Goal: Find specific page/section: Find specific page/section

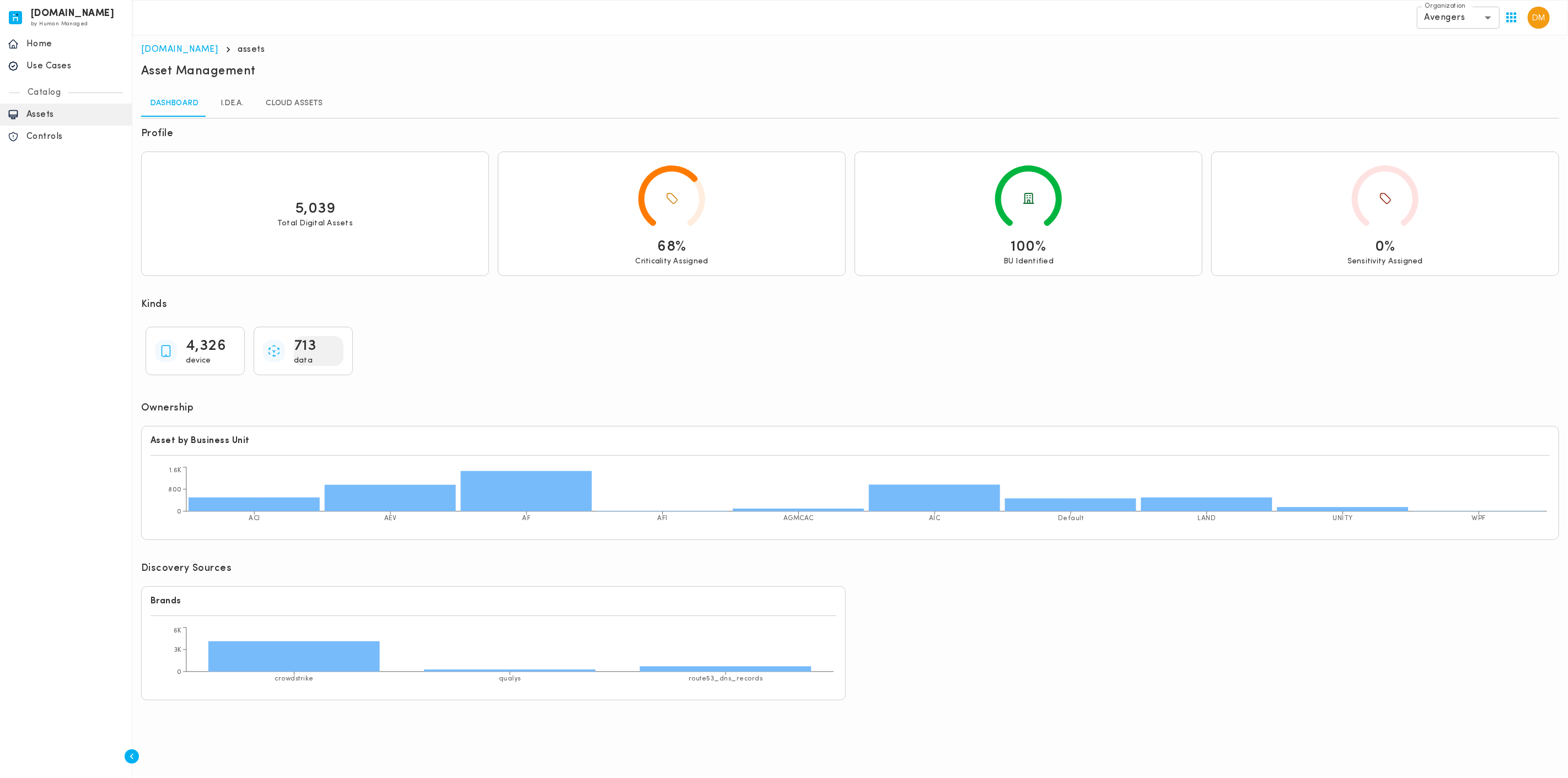
click at [305, 350] on p "713" at bounding box center [305, 346] width 23 height 20
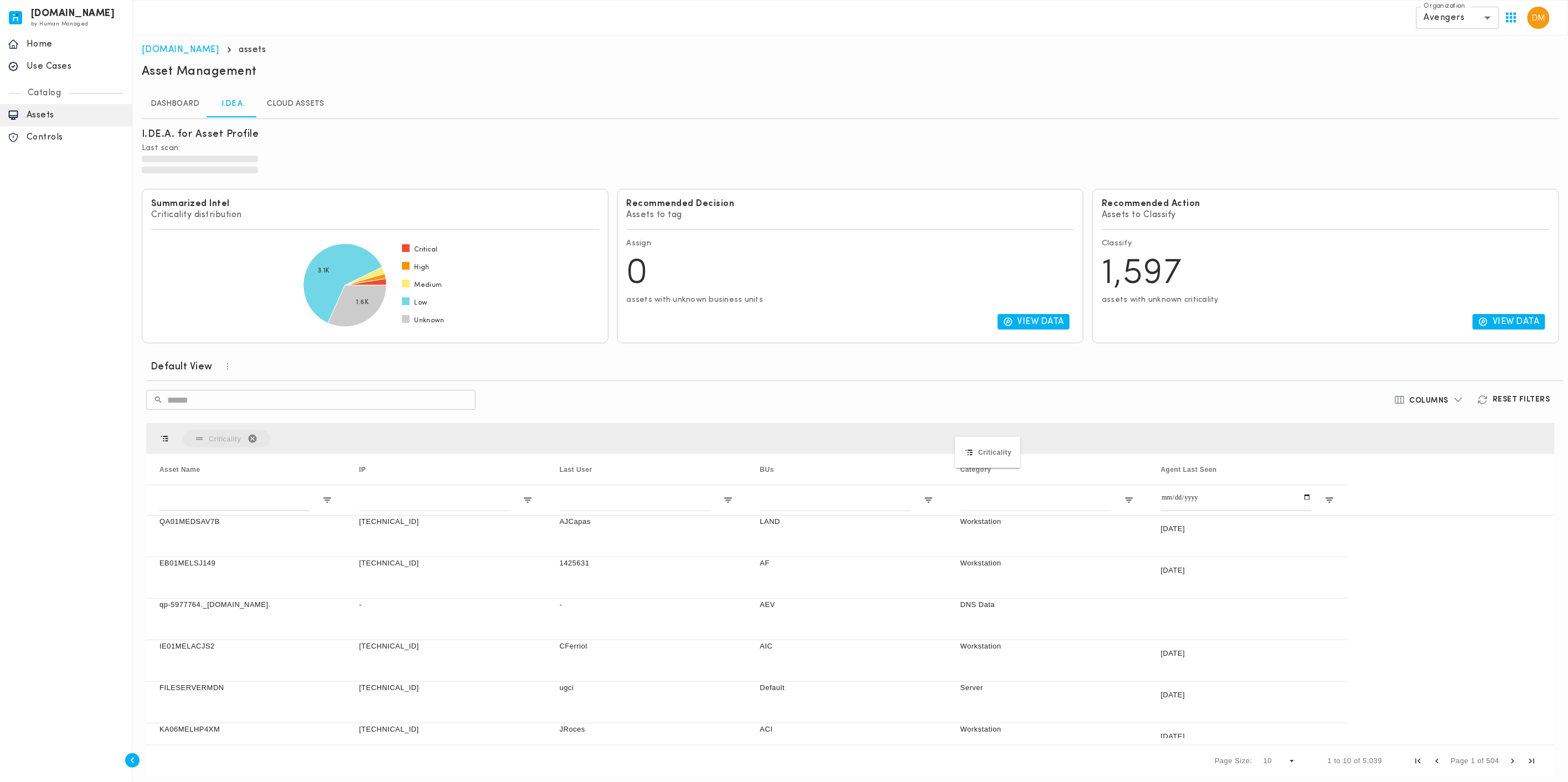
drag, startPoint x: 984, startPoint y: 470, endPoint x: 960, endPoint y: 444, distance: 35.4
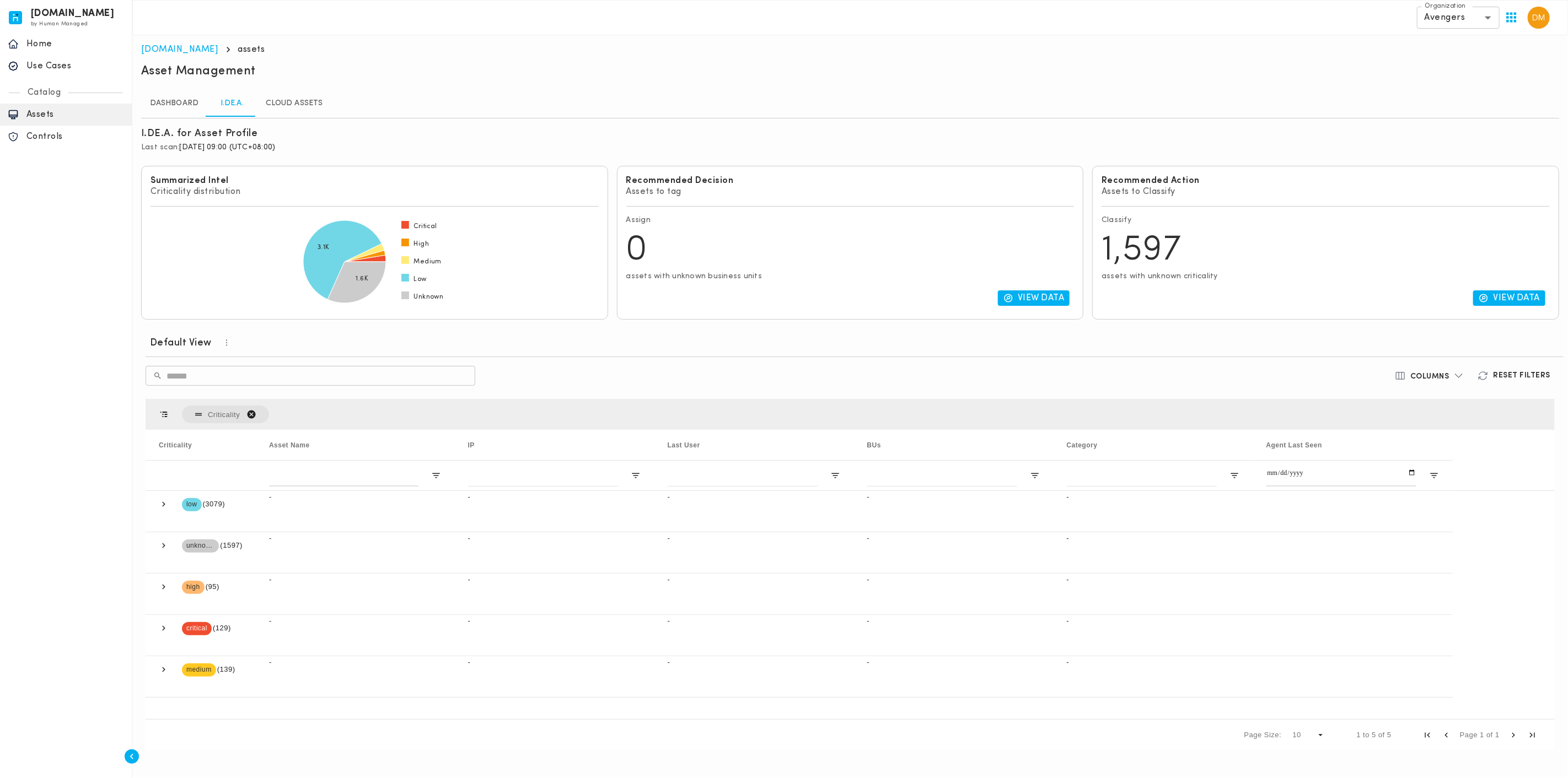
click at [254, 415] on span "Criticality. Press ENTER to sort. Press DELETE to remove" at bounding box center [251, 414] width 10 height 10
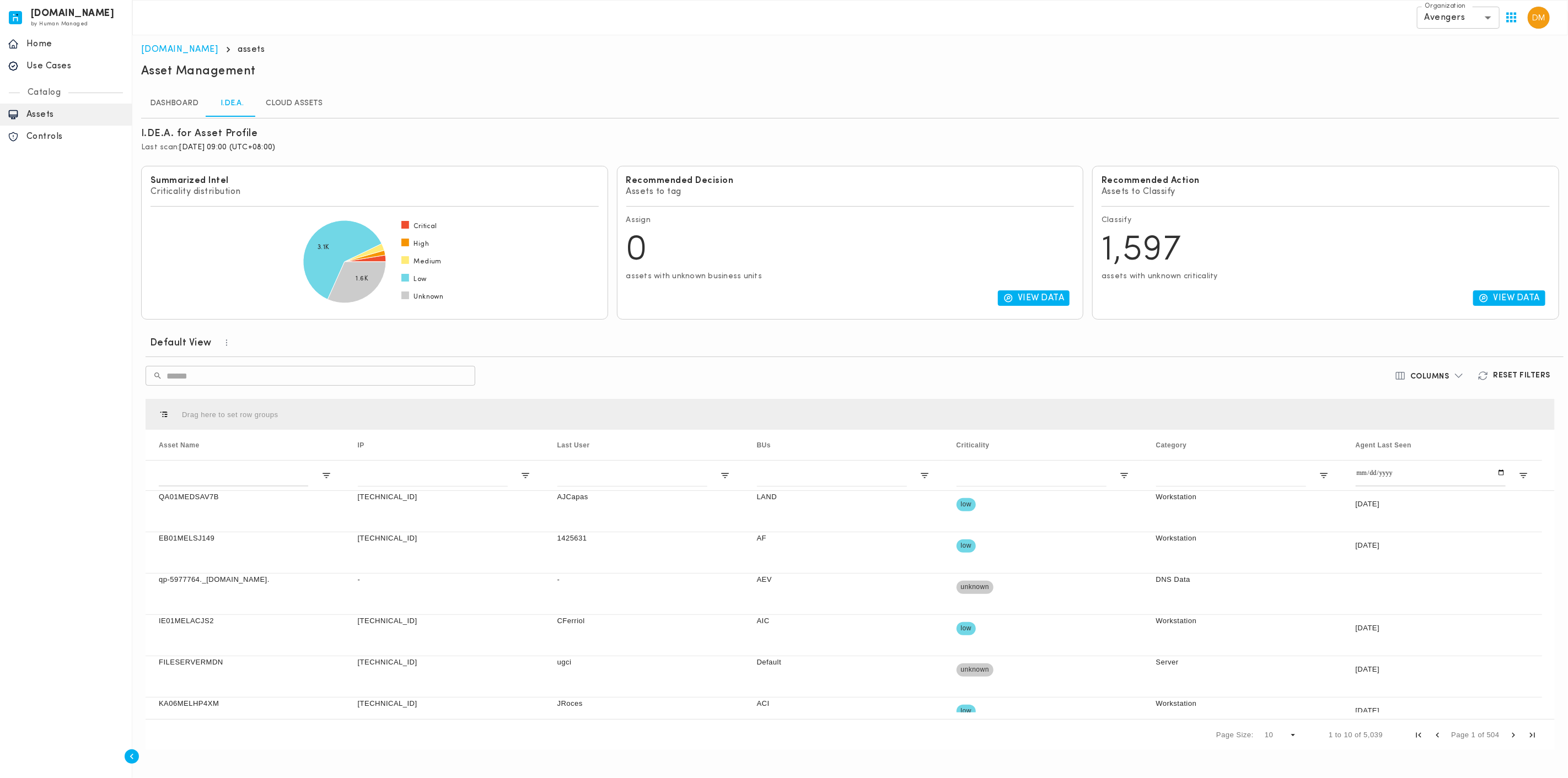
click at [180, 103] on link "Dashboard" at bounding box center [174, 103] width 66 height 26
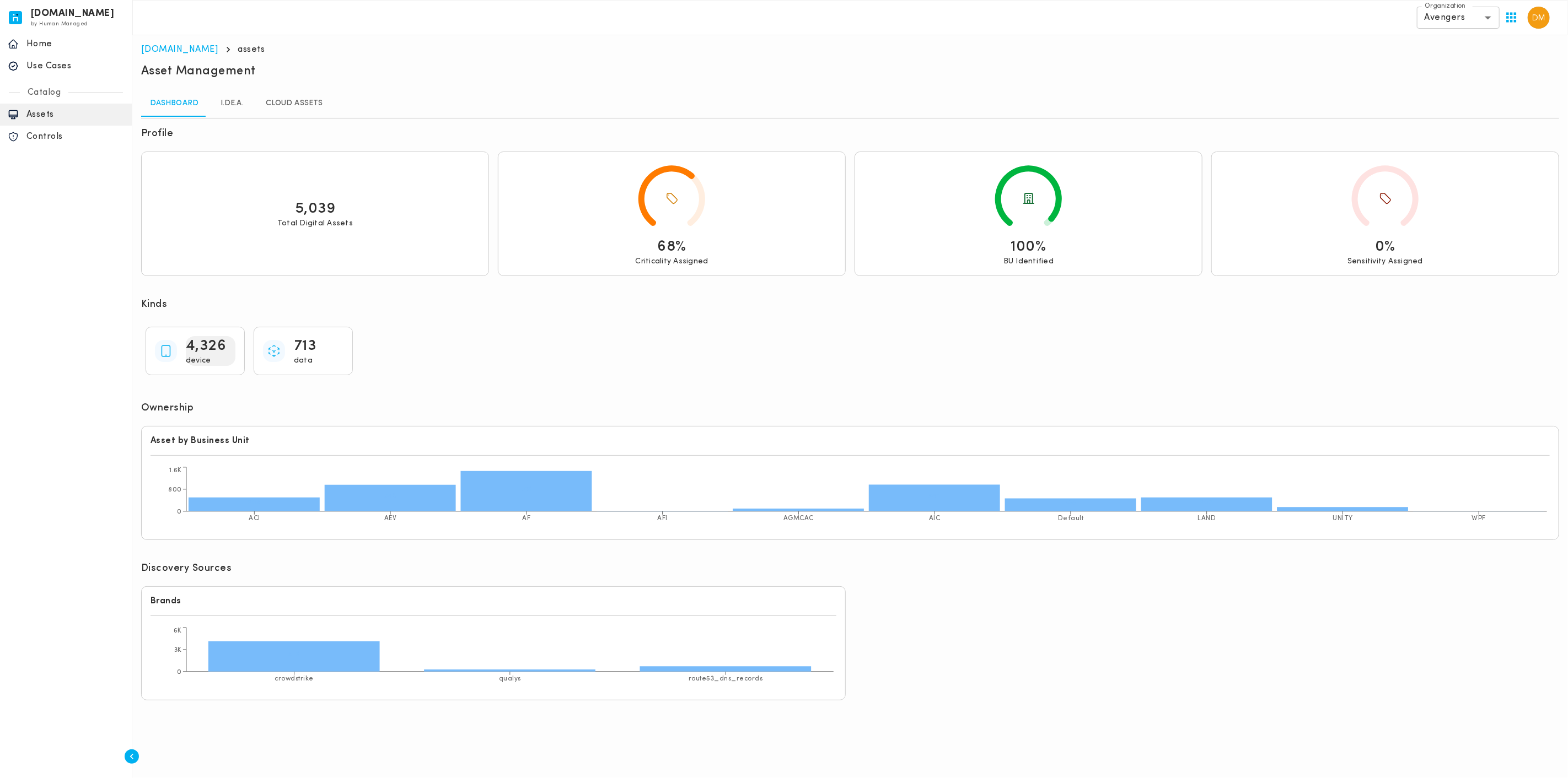
click at [210, 345] on p "4,326" at bounding box center [206, 346] width 41 height 20
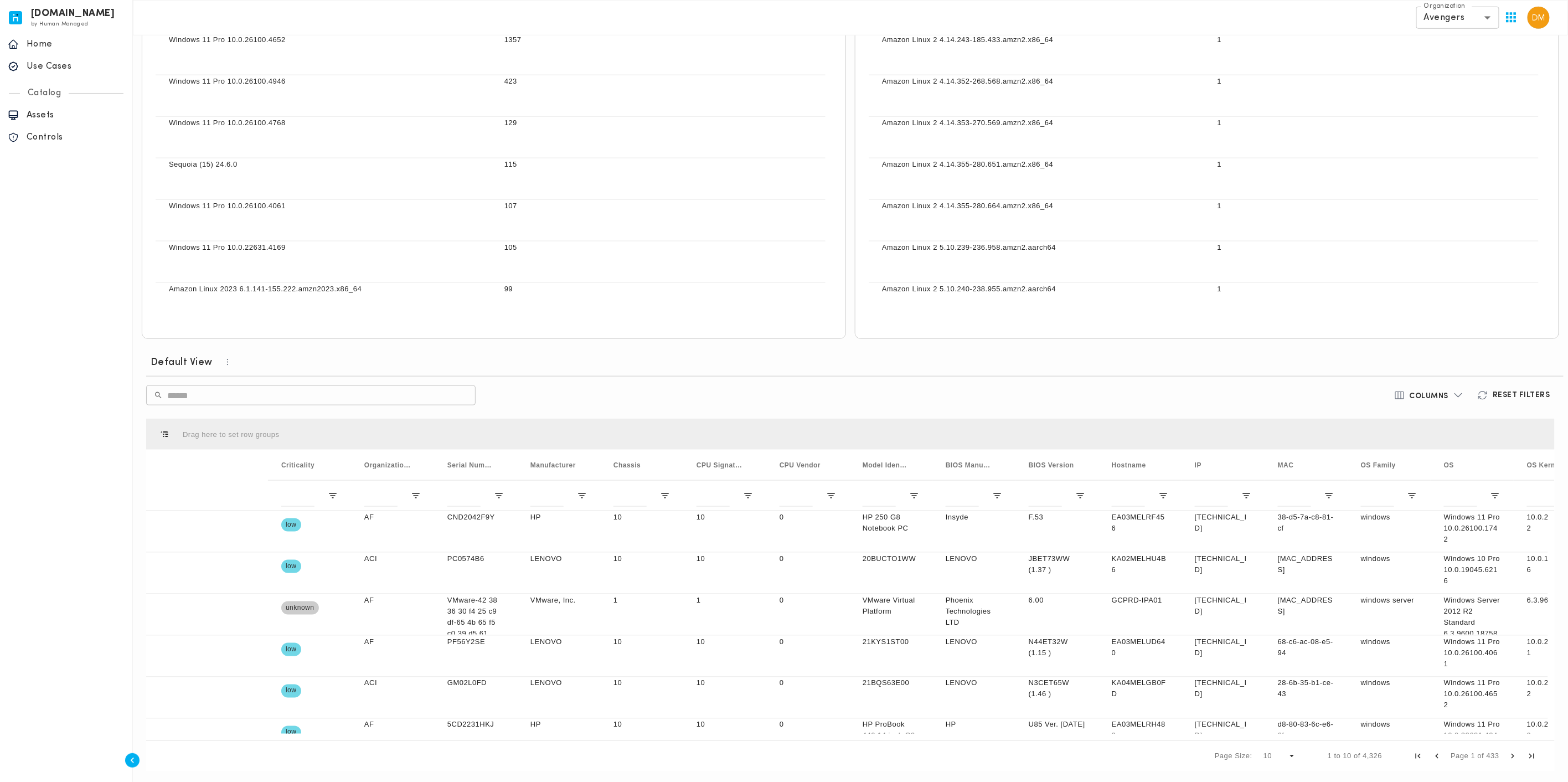
scroll to position [0, 890]
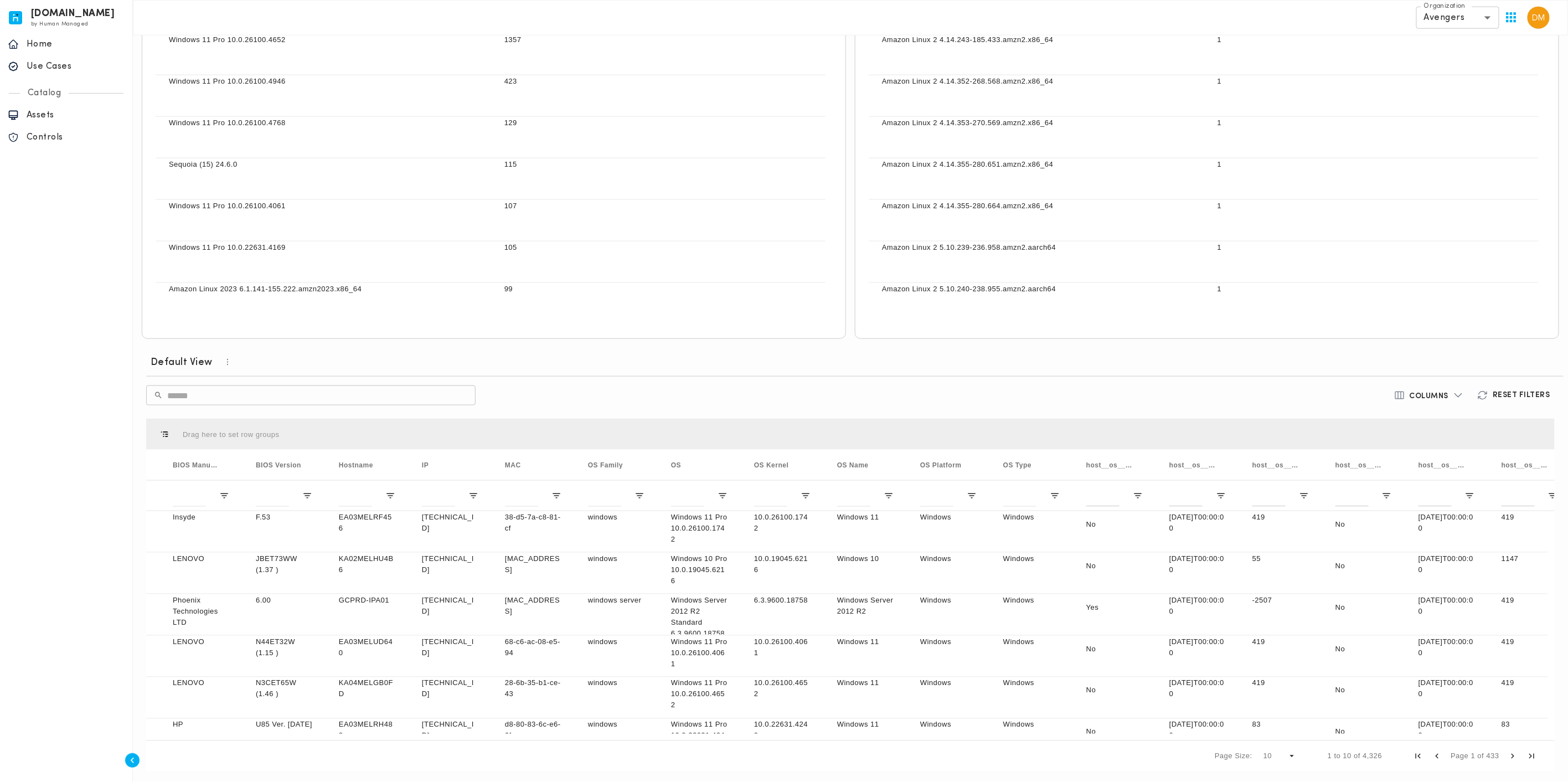
click at [1443, 394] on h6 "Columns" at bounding box center [1430, 397] width 40 height 10
click at [1425, 422] on span "Select All" at bounding box center [1437, 422] width 41 height 11
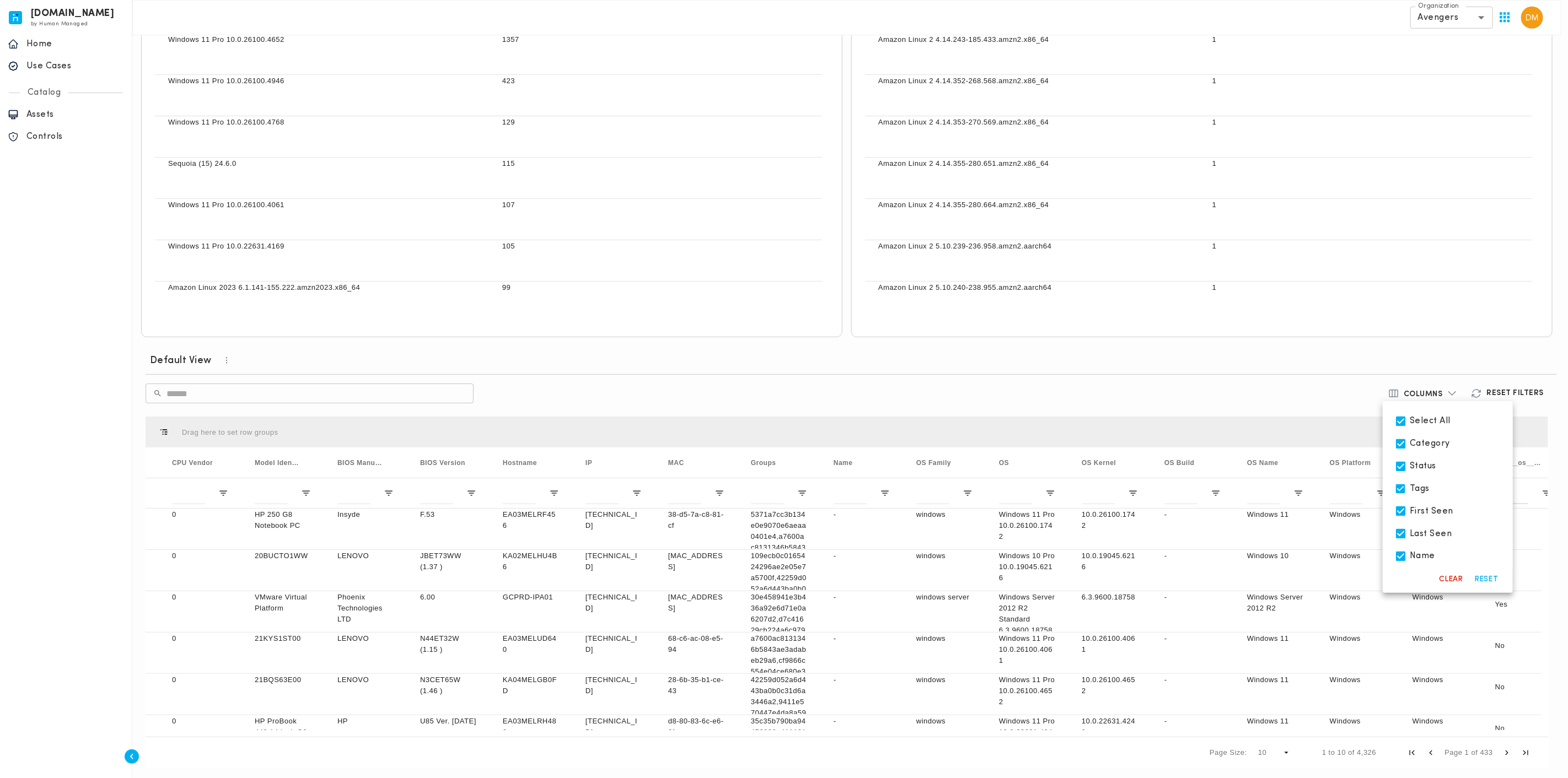
click at [761, 397] on div at bounding box center [784, 389] width 1568 height 778
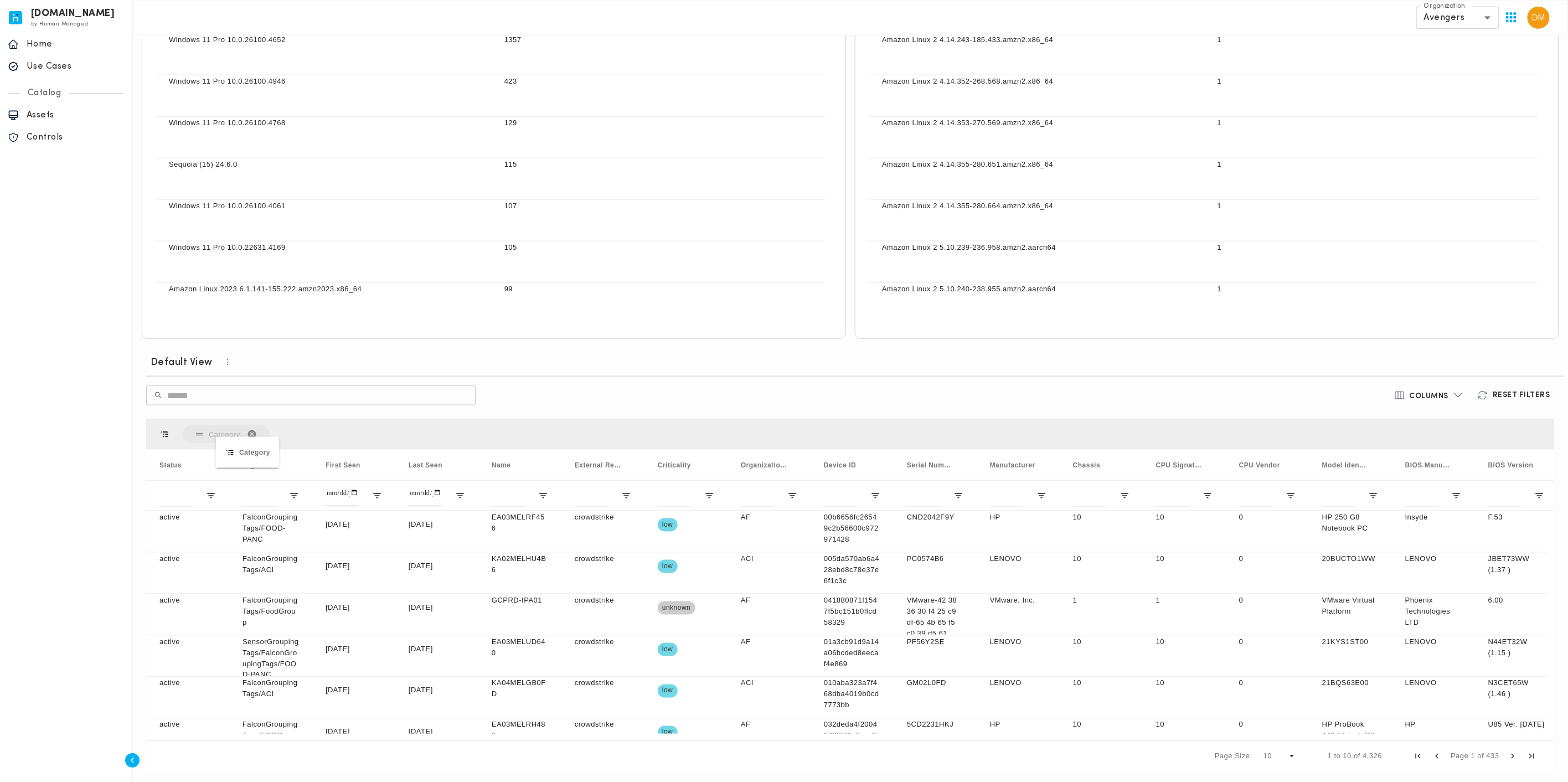
drag, startPoint x: 169, startPoint y: 465, endPoint x: 213, endPoint y: 447, distance: 47.5
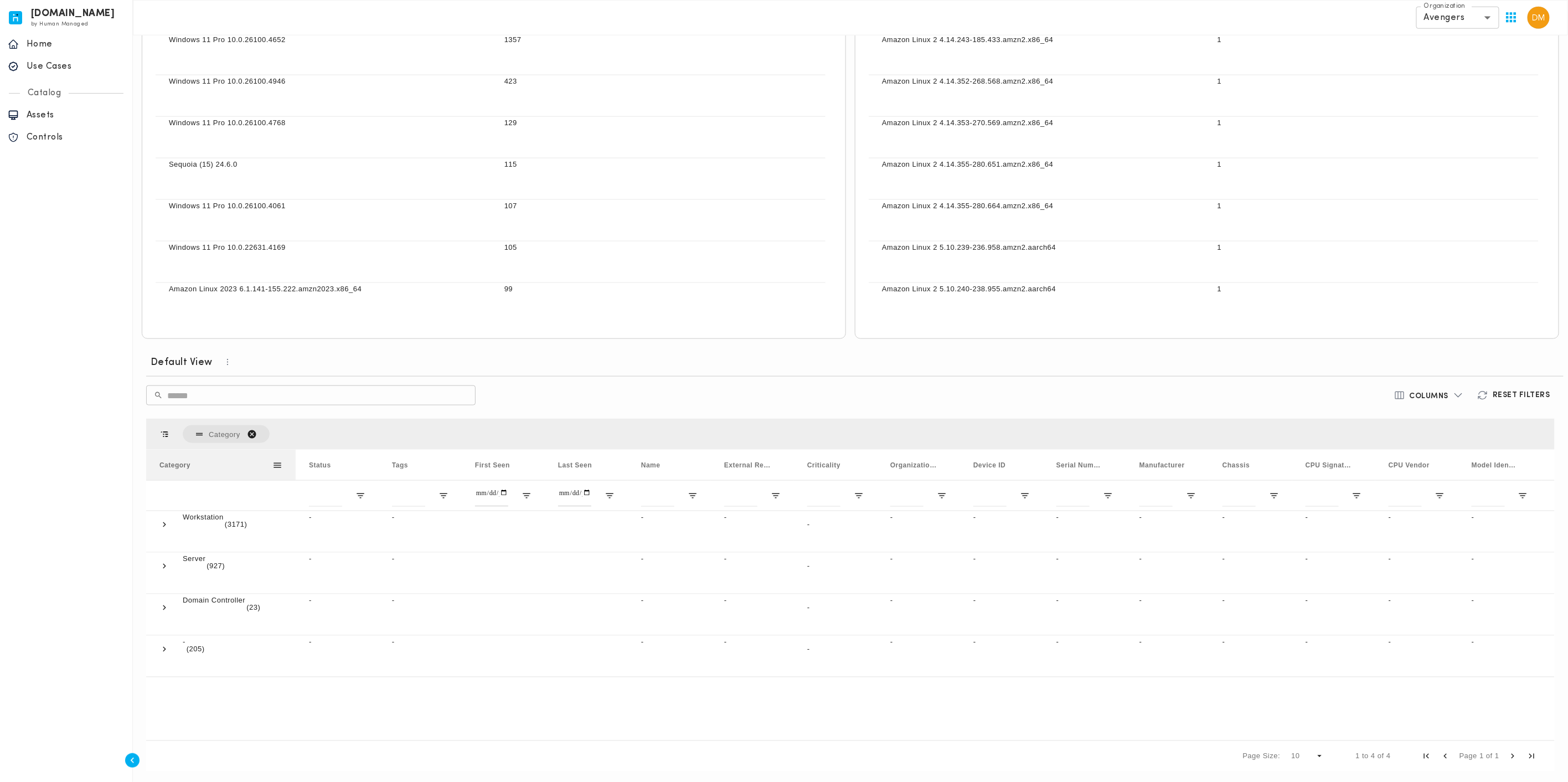
drag, startPoint x: 257, startPoint y: 462, endPoint x: 296, endPoint y: 463, distance: 39.0
click at [296, 463] on div at bounding box center [295, 464] width 4 height 31
drag, startPoint x: 783, startPoint y: 738, endPoint x: 974, endPoint y: 738, distance: 191.0
click at [974, 738] on div "Category Drag here to set column labels Status Tags First Seen" at bounding box center [850, 596] width 1409 height 353
click at [162, 609] on span at bounding box center [164, 608] width 10 height 10
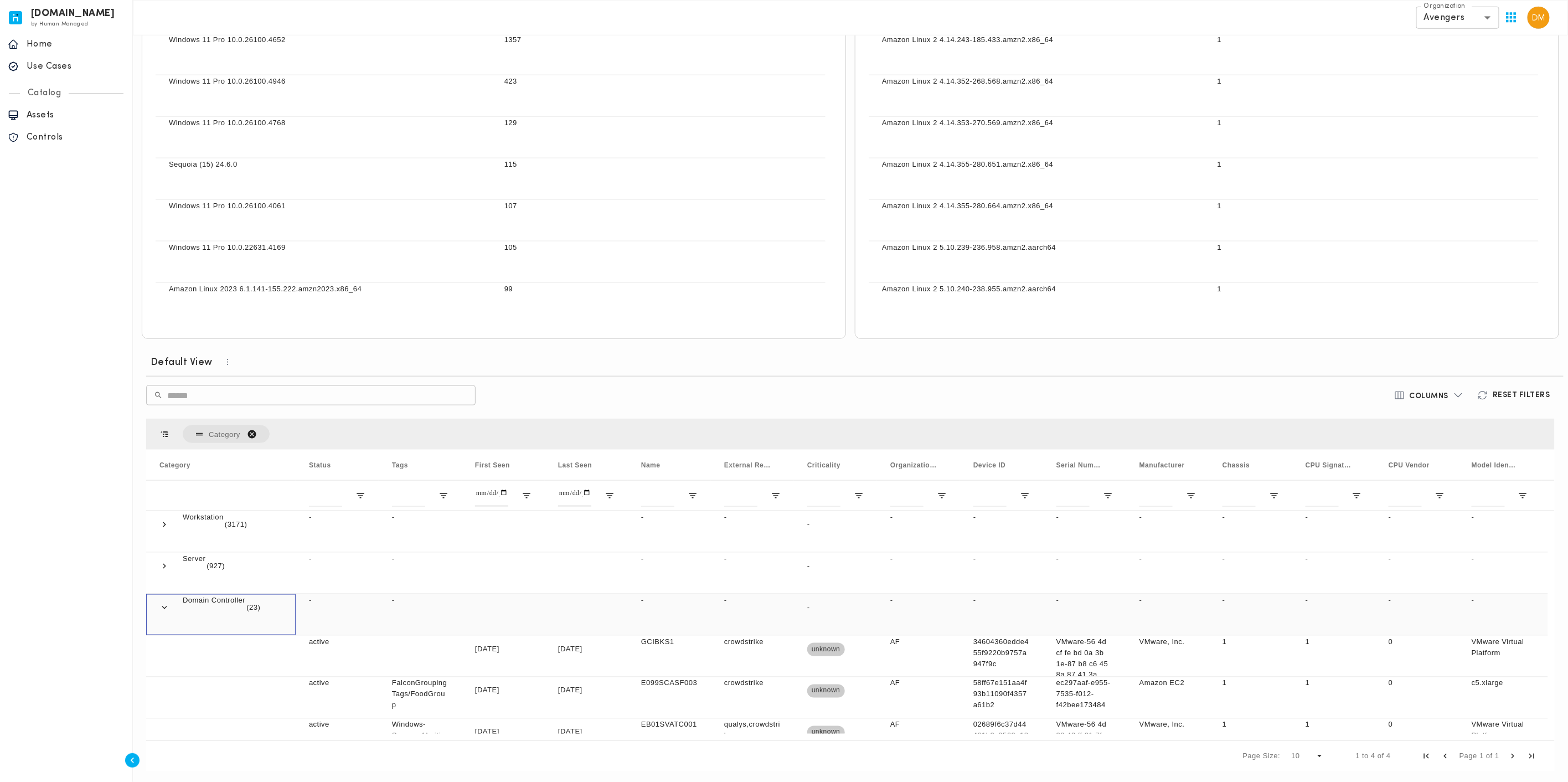
click at [162, 609] on span at bounding box center [164, 608] width 10 height 10
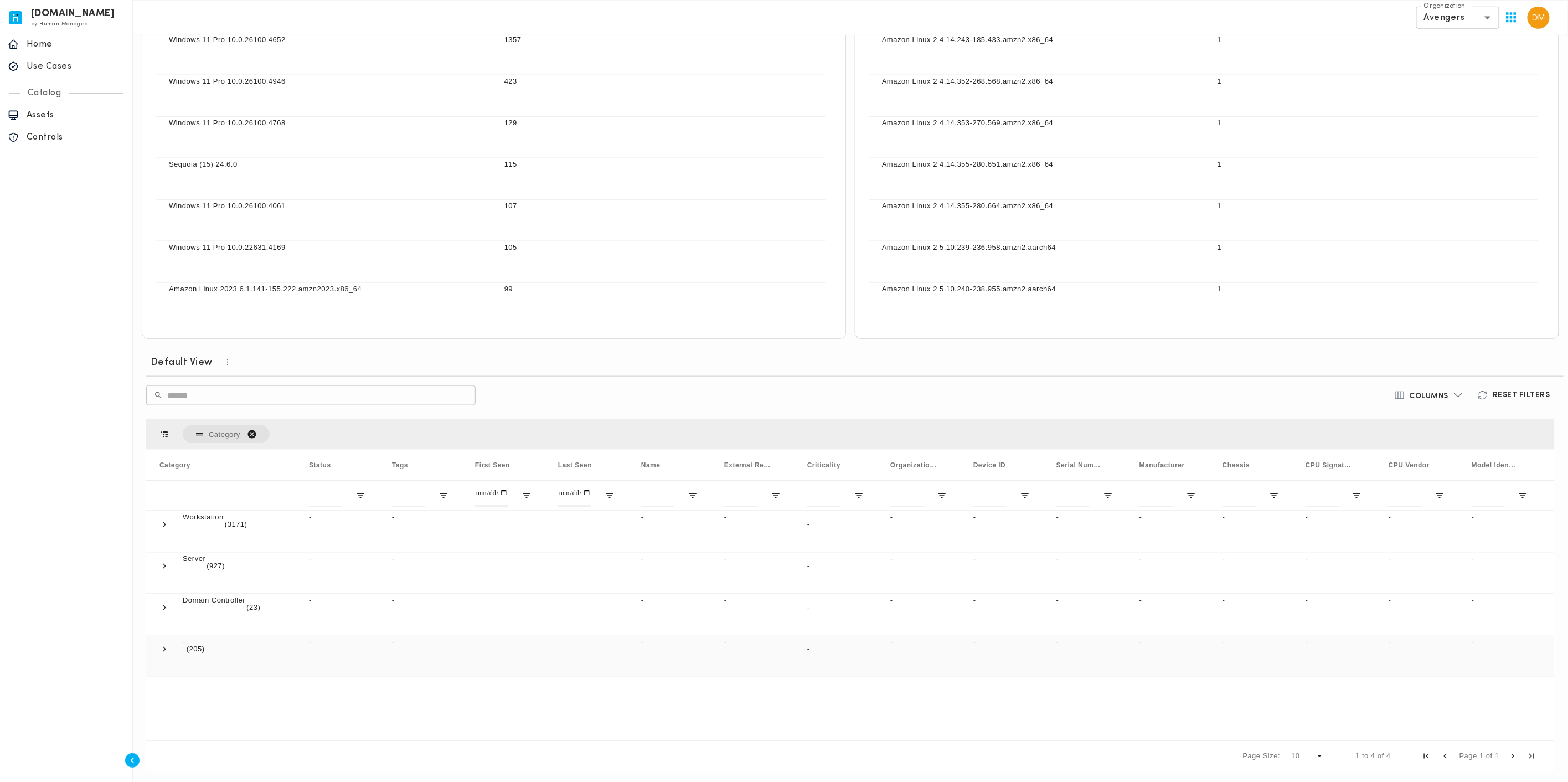
click at [165, 651] on span at bounding box center [164, 649] width 10 height 10
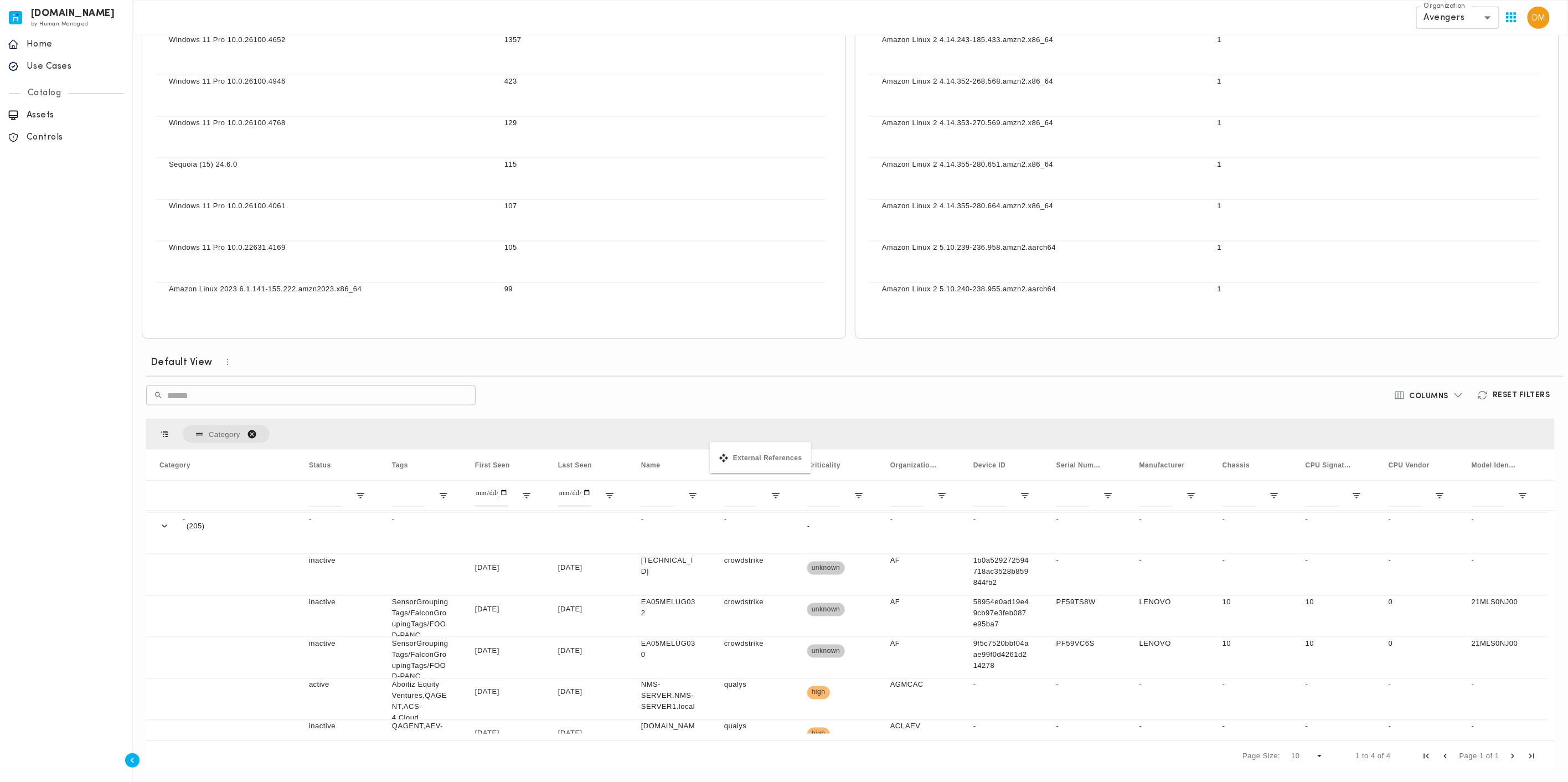
drag, startPoint x: 738, startPoint y: 464, endPoint x: 711, endPoint y: 444, distance: 33.6
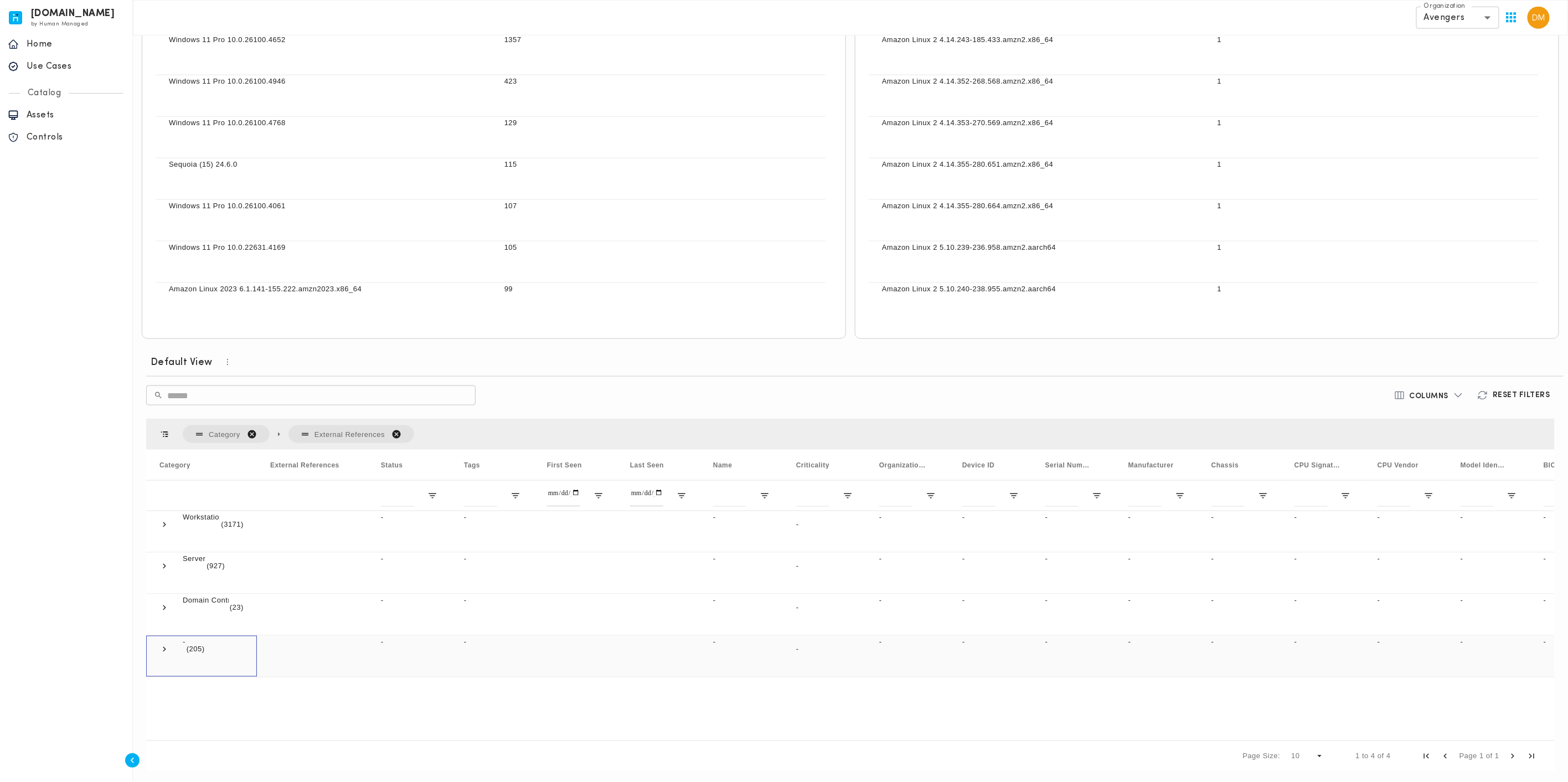
click at [164, 648] on span at bounding box center [164, 649] width 10 height 10
drag, startPoint x: 255, startPoint y: 460, endPoint x: 320, endPoint y: 464, distance: 65.1
click at [320, 464] on div at bounding box center [322, 464] width 4 height 31
click at [340, 662] on span at bounding box center [340, 665] width 10 height 10
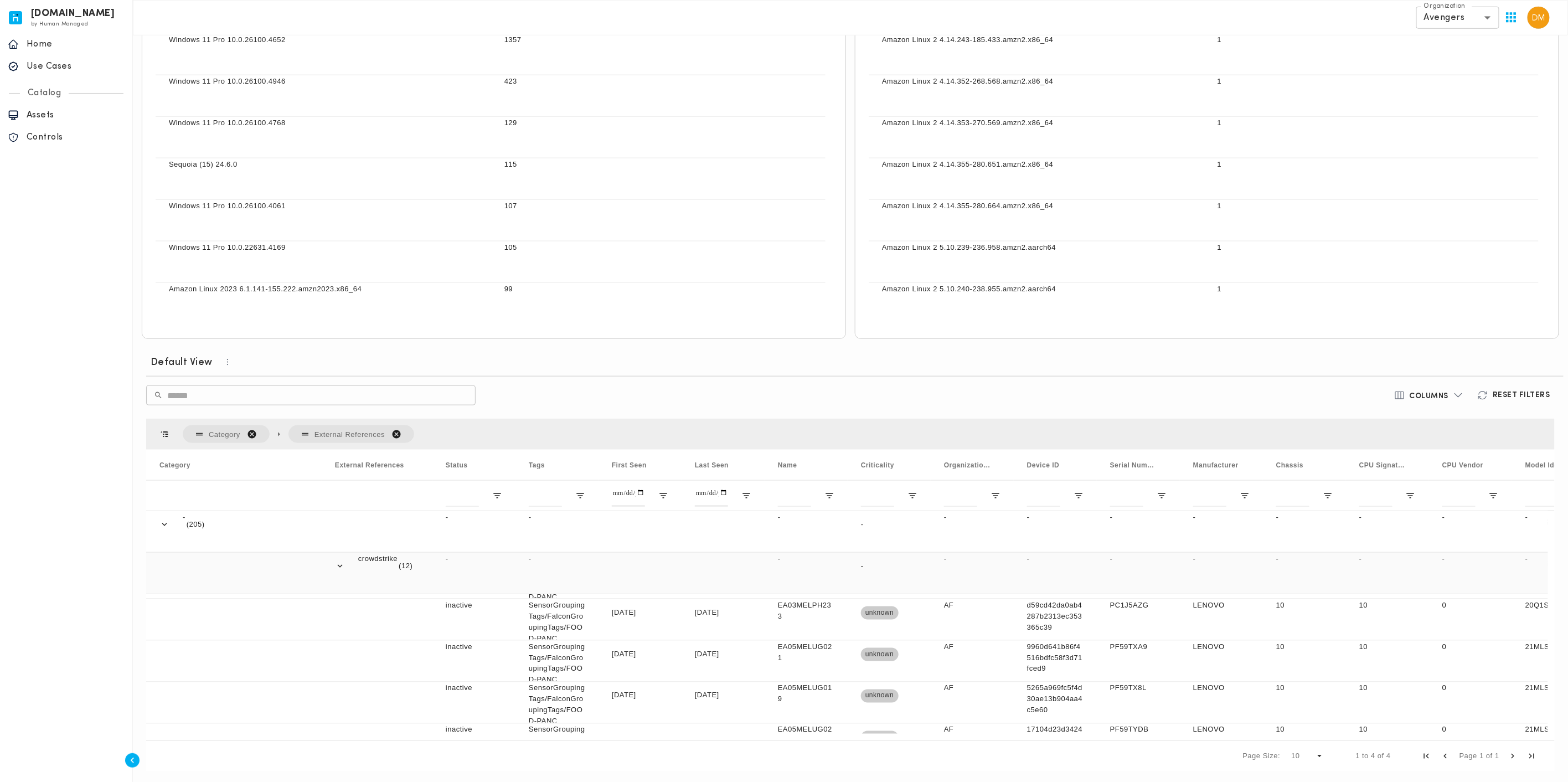
scroll to position [525, 0]
click at [337, 703] on span at bounding box center [340, 706] width 10 height 10
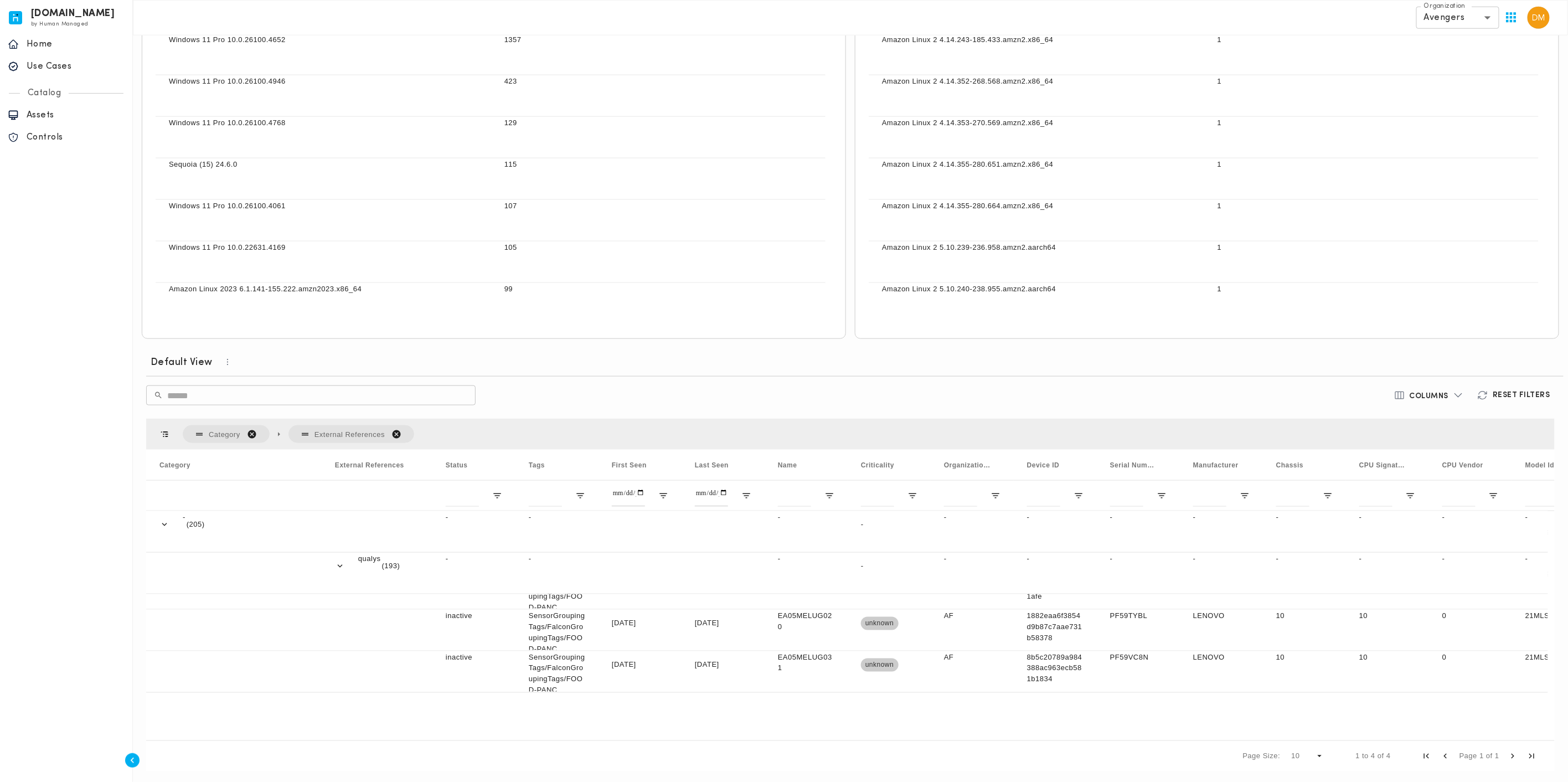
scroll to position [894, 0]
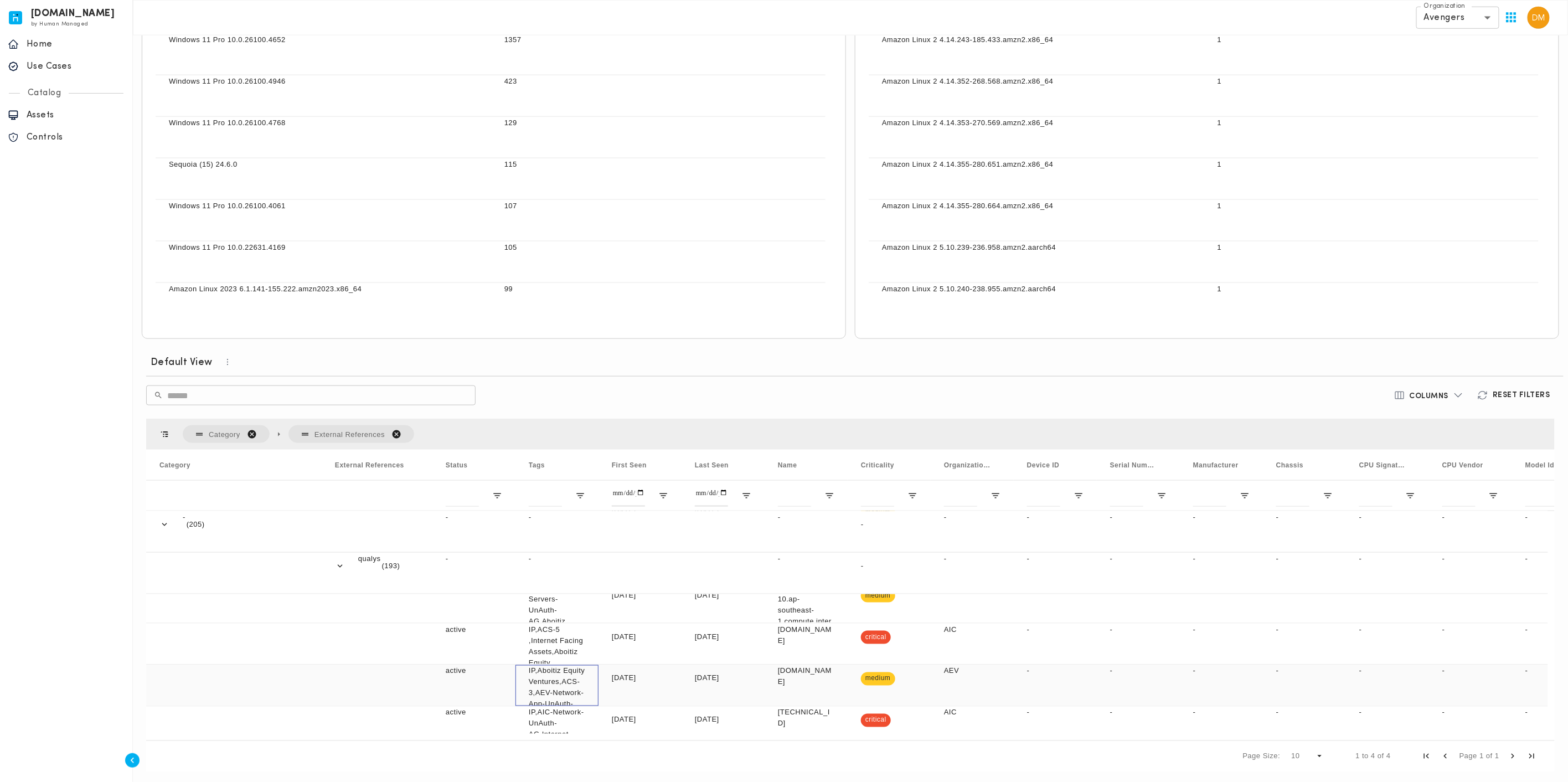
click at [575, 696] on p "IP,Aboitiz Equity Ventures,ACS-3,AEV-Network-App-UnAuth-AG, CM - AEV - P1 - Cri…" at bounding box center [556, 709] width 57 height 88
click at [556, 666] on p "IP,Aboitiz Equity Ventures,ACS-3,AEV-Network-App-UnAuth-AG, CM - AEV - P1 - Cri…" at bounding box center [556, 709] width 57 height 88
click at [580, 497] on span "Open Filter Menu" at bounding box center [580, 496] width 10 height 10
click at [618, 525] on input "Search filter values" at bounding box center [631, 530] width 109 height 22
type input "*"
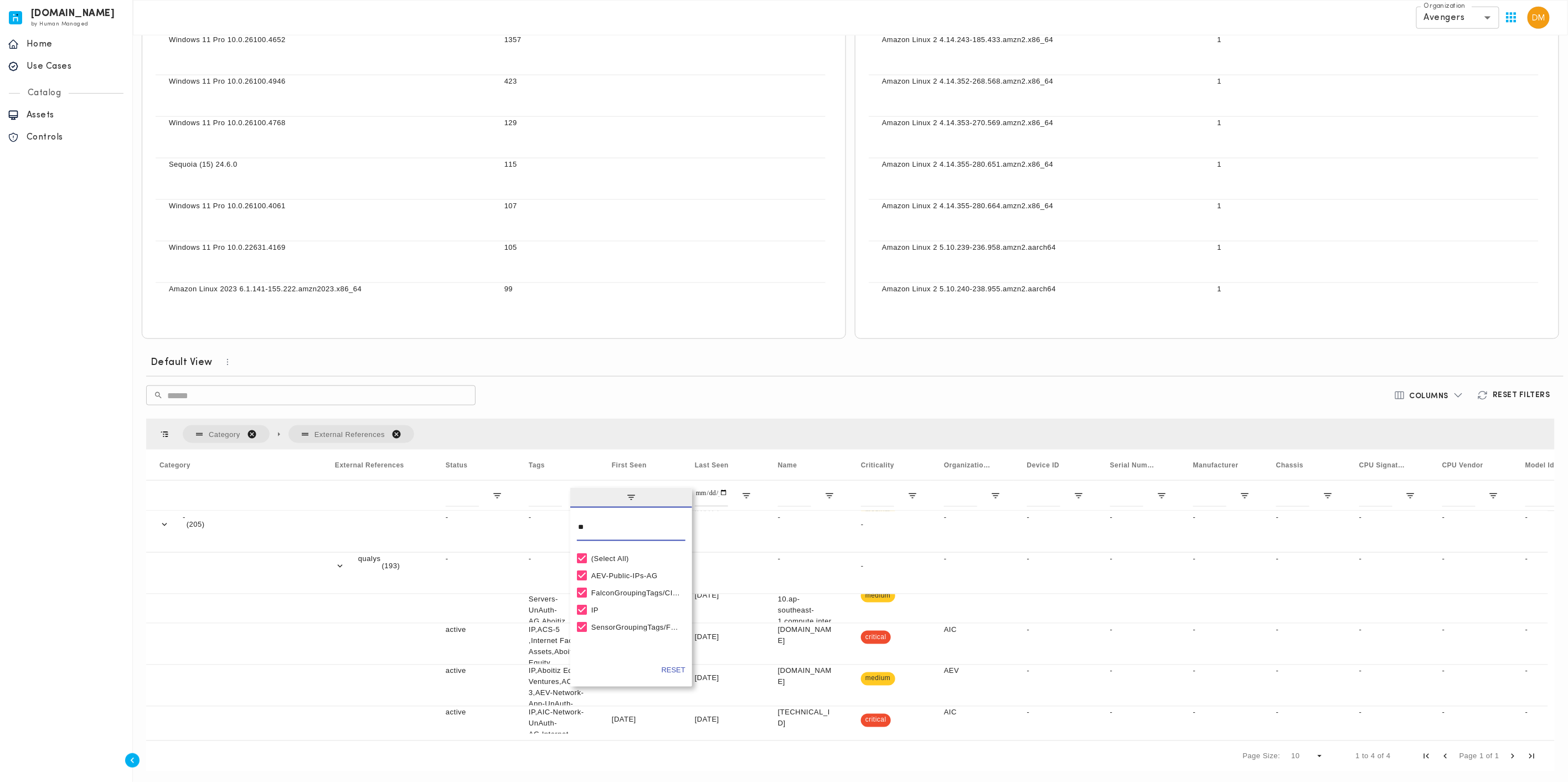
type input "*"
type input "**"
type input "**********"
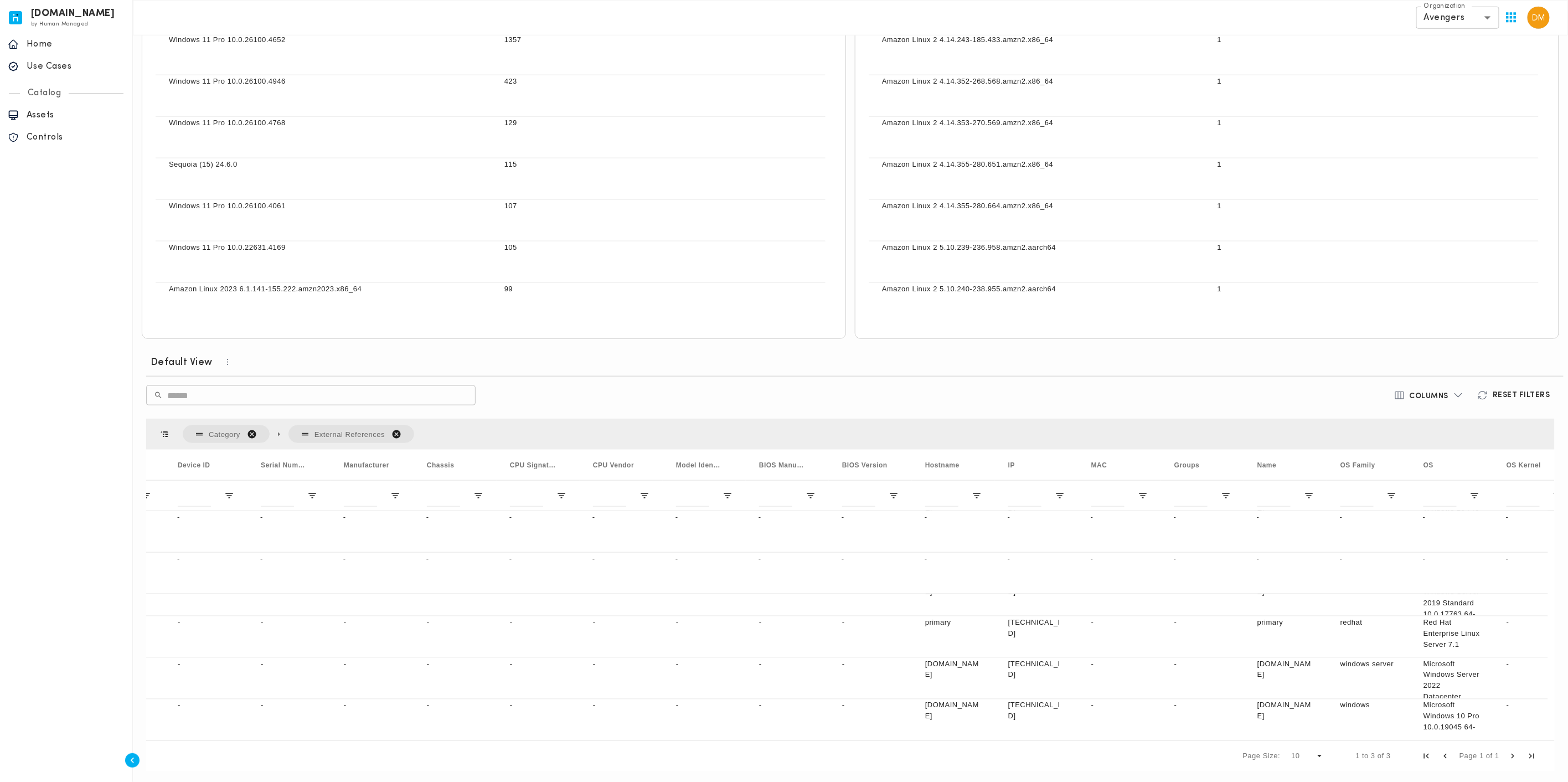
scroll to position [0, 947]
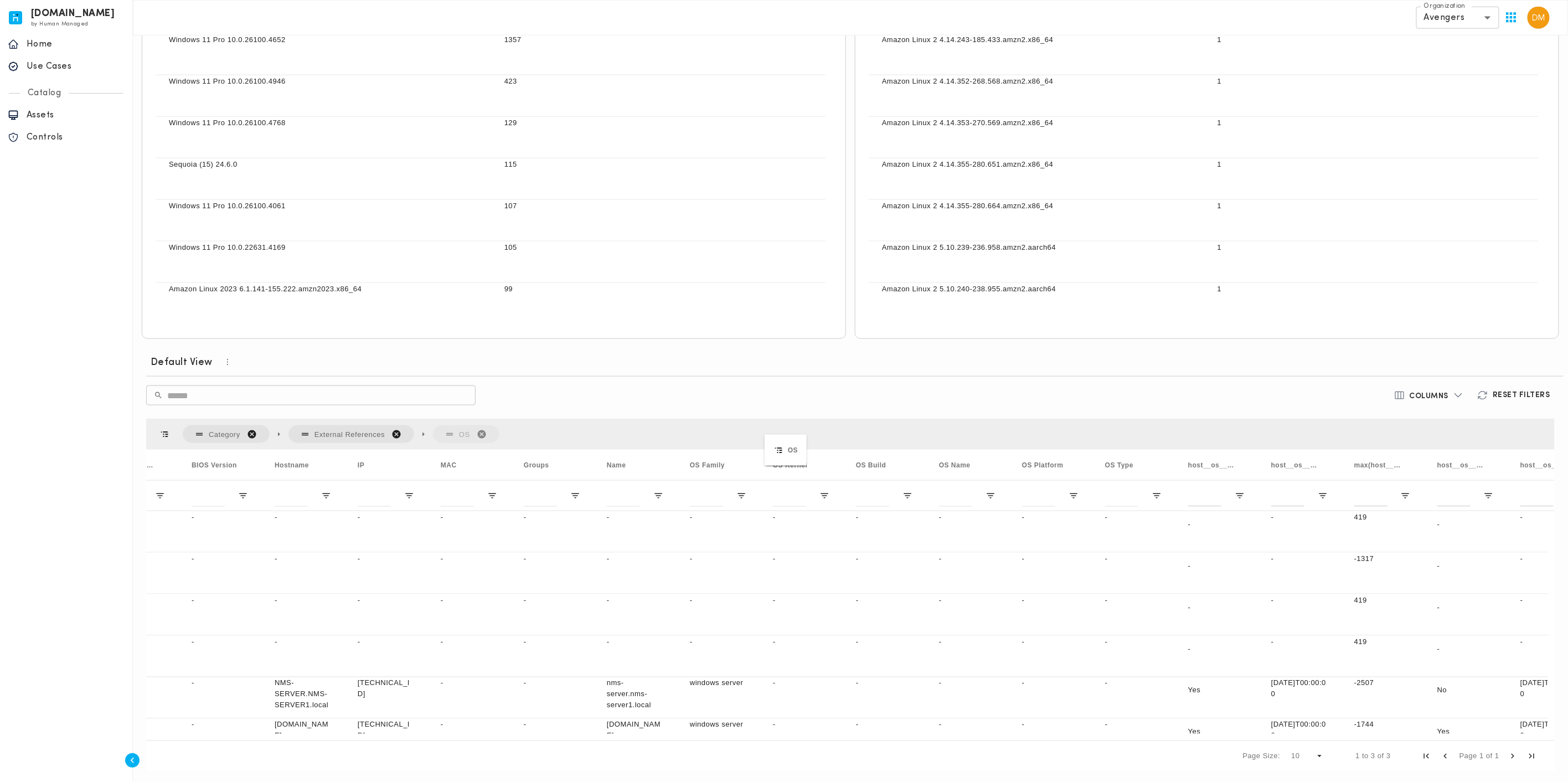
drag, startPoint x: 792, startPoint y: 464, endPoint x: 779, endPoint y: 451, distance: 18.4
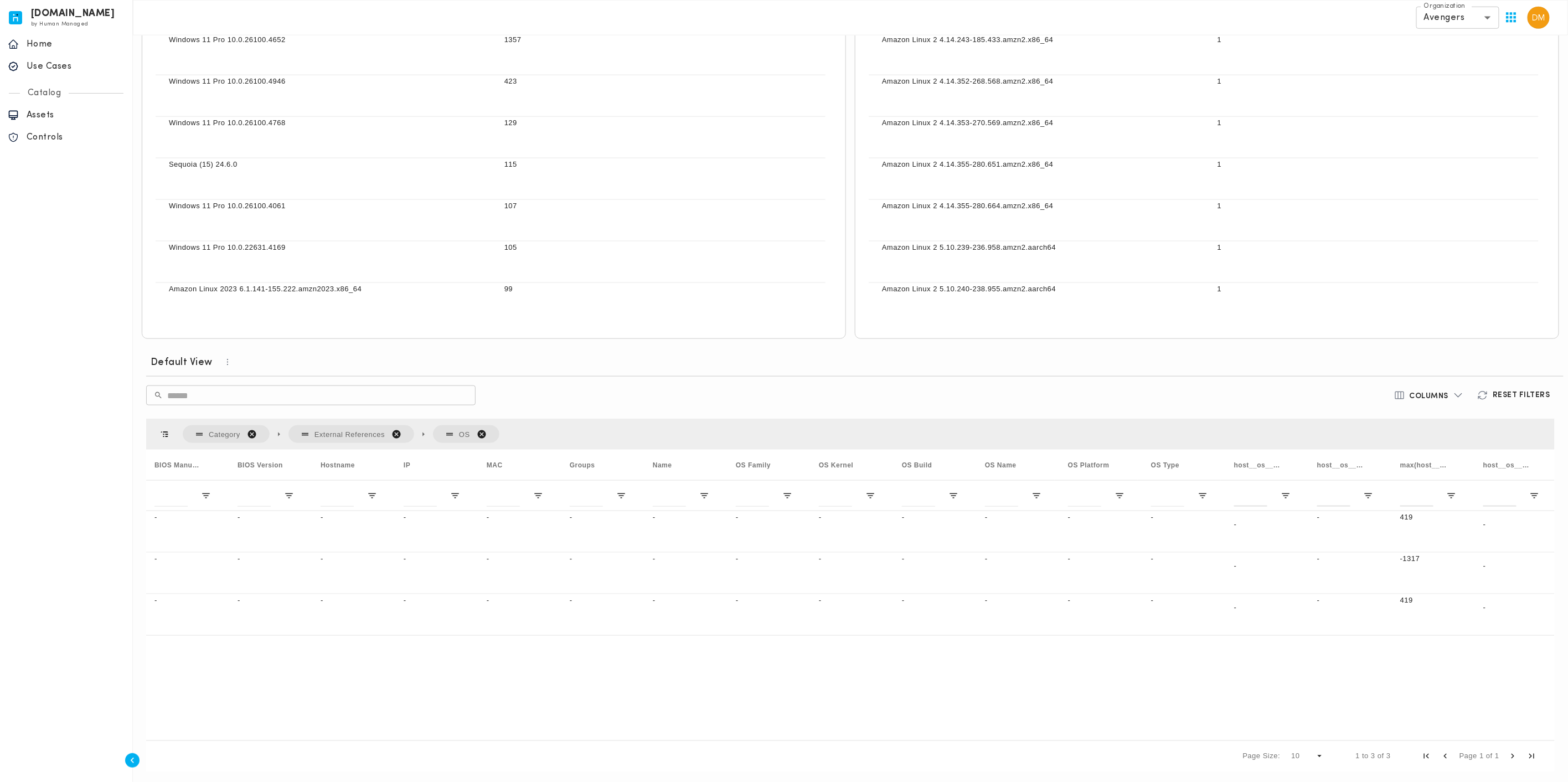
drag, startPoint x: 976, startPoint y: 738, endPoint x: 966, endPoint y: 738, distance: 10.0
click at [966, 741] on div "Page Size: 10 1 to 3 of 3 Page 1 of 1" at bounding box center [850, 756] width 1409 height 31
click at [628, 493] on span "Open Filter Menu" at bounding box center [627, 496] width 10 height 10
click at [725, 666] on button "Reset" at bounding box center [719, 671] width 24 height 11
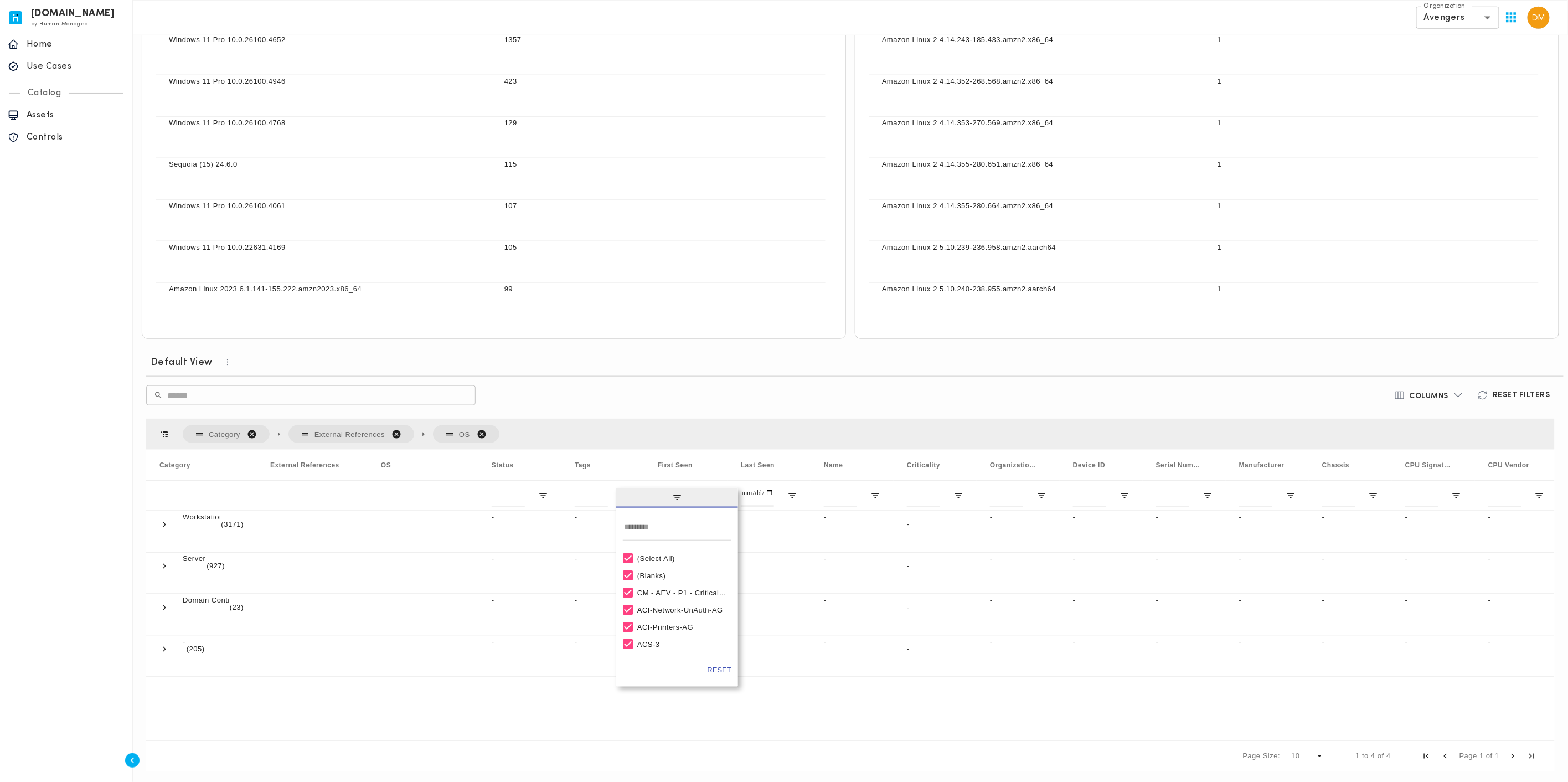
click at [552, 428] on div "Category External References OS" at bounding box center [850, 435] width 1409 height 31
click at [166, 648] on span at bounding box center [164, 649] width 10 height 10
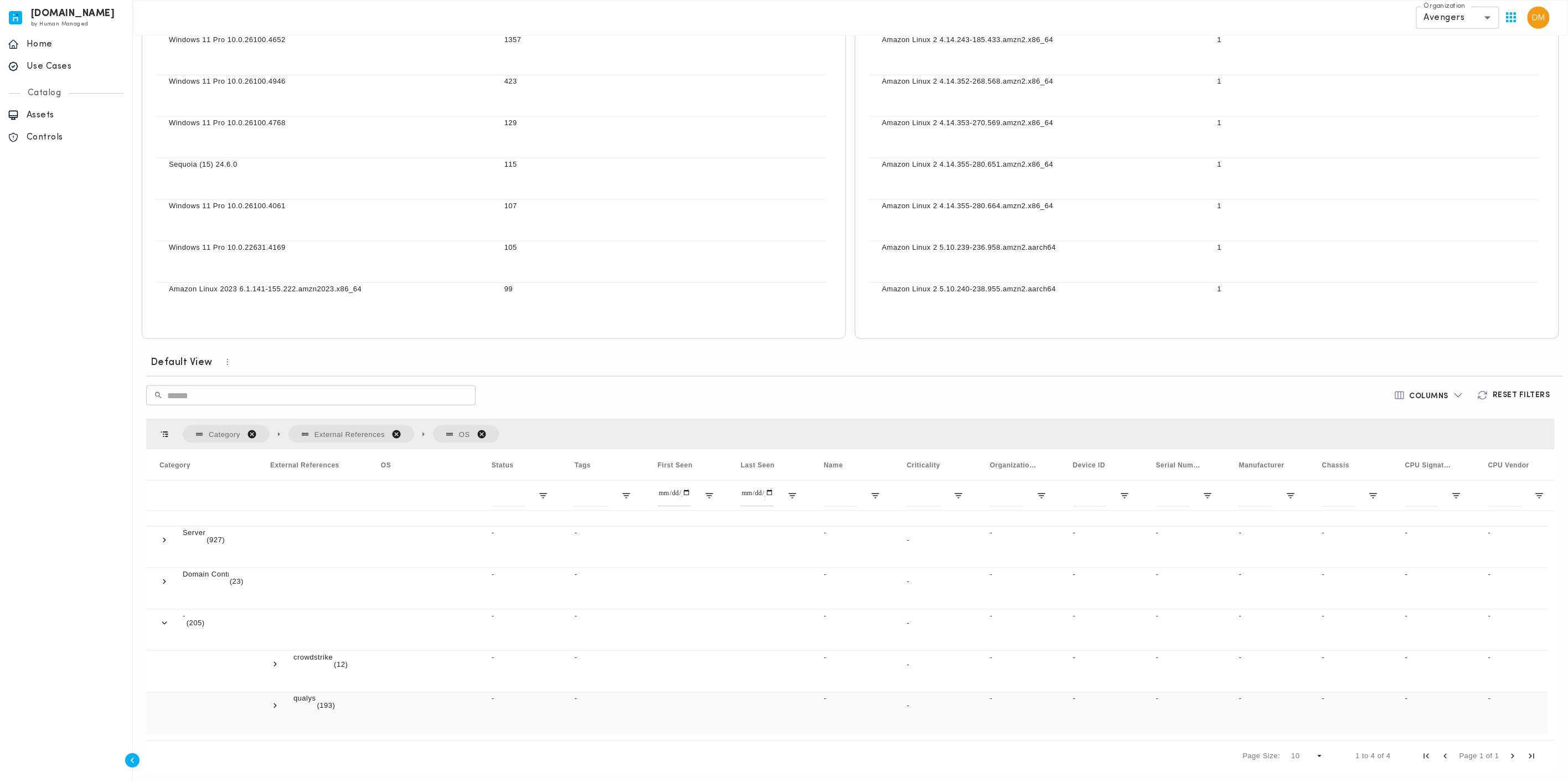
click at [276, 704] on span at bounding box center [275, 706] width 10 height 10
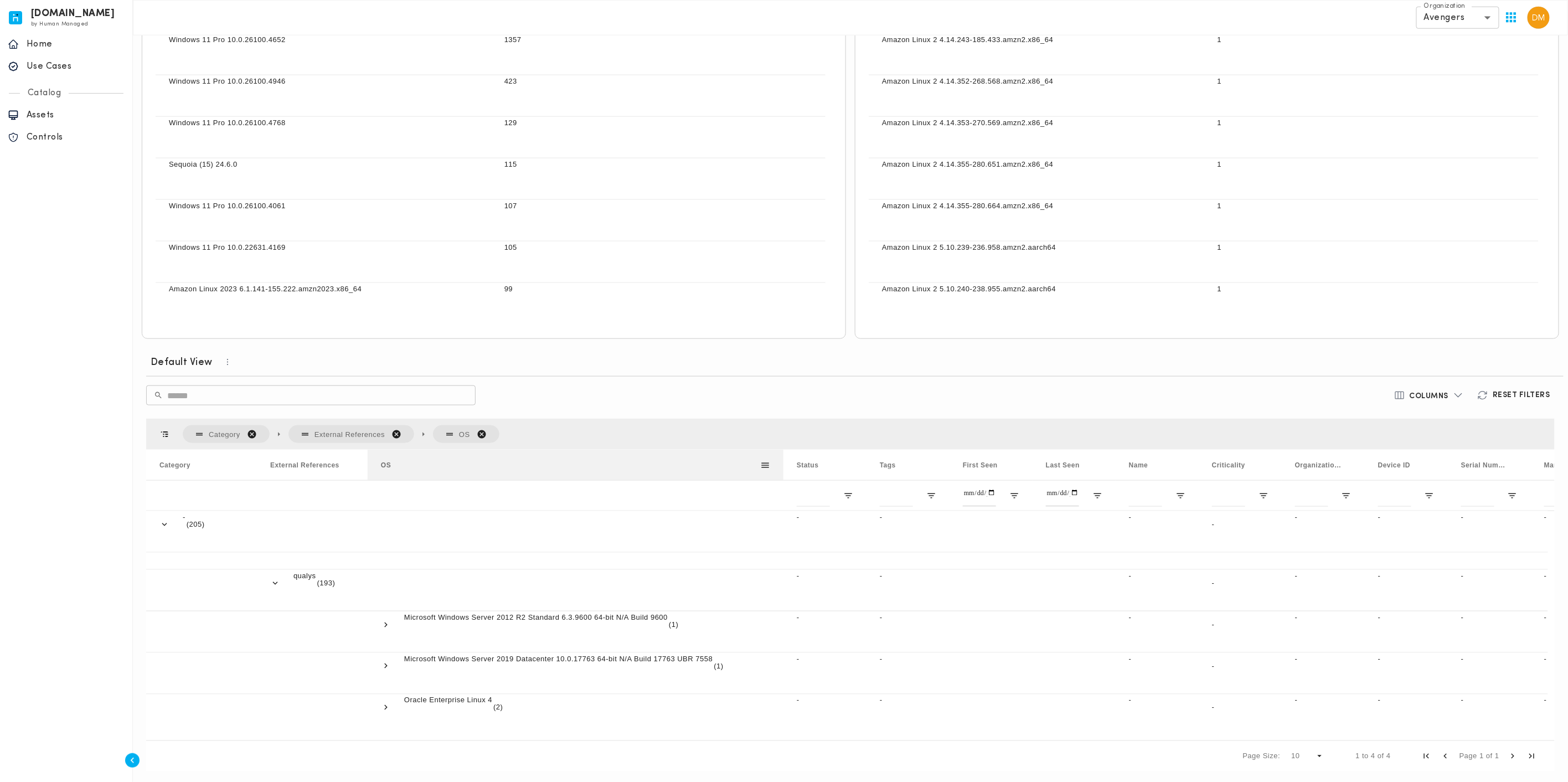
drag, startPoint x: 479, startPoint y: 464, endPoint x: 784, endPoint y: 464, distance: 305.0
click at [784, 464] on div at bounding box center [783, 464] width 4 height 31
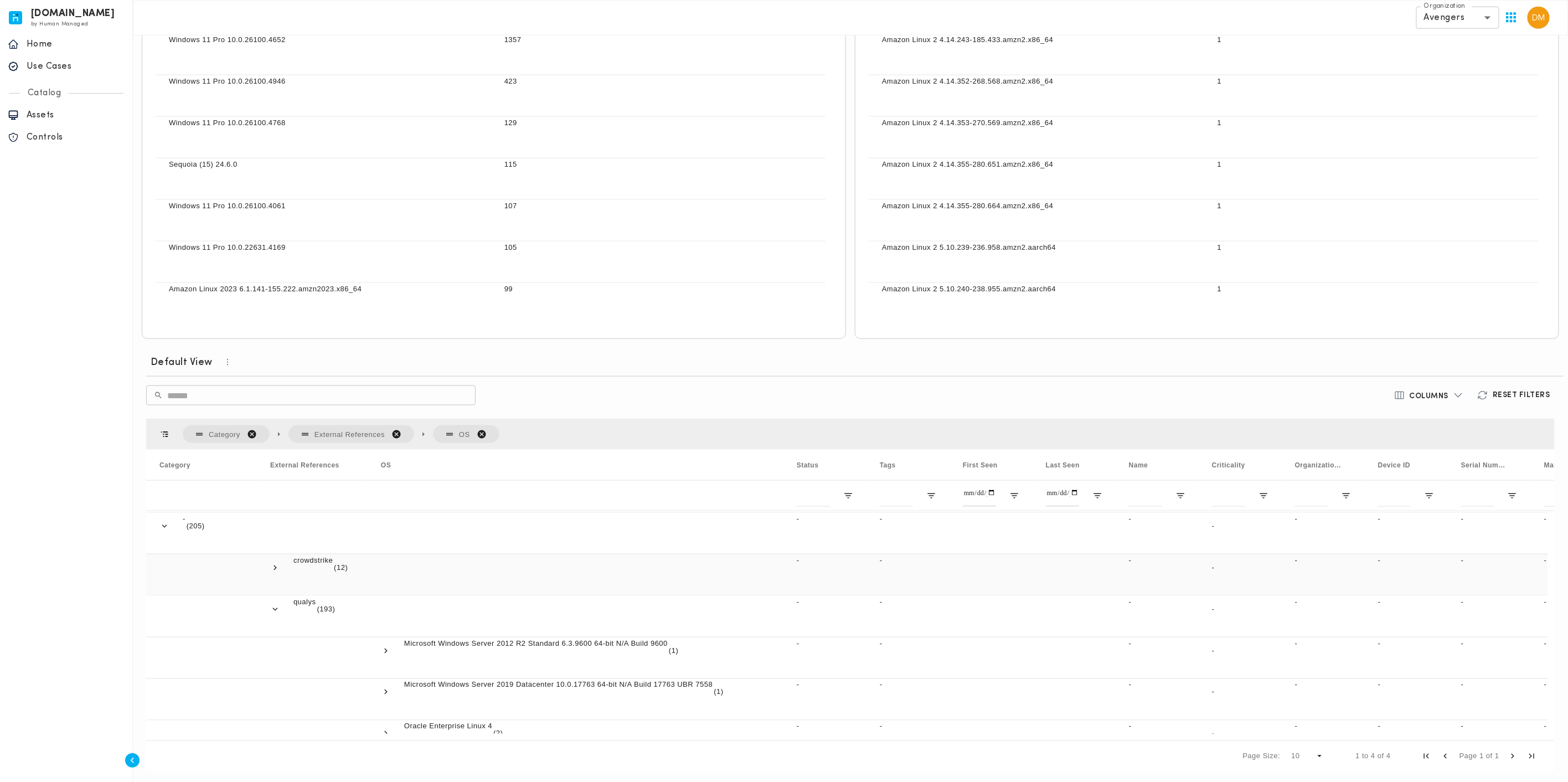
click at [275, 565] on span at bounding box center [275, 568] width 10 height 10
click at [387, 607] on span at bounding box center [386, 610] width 10 height 10
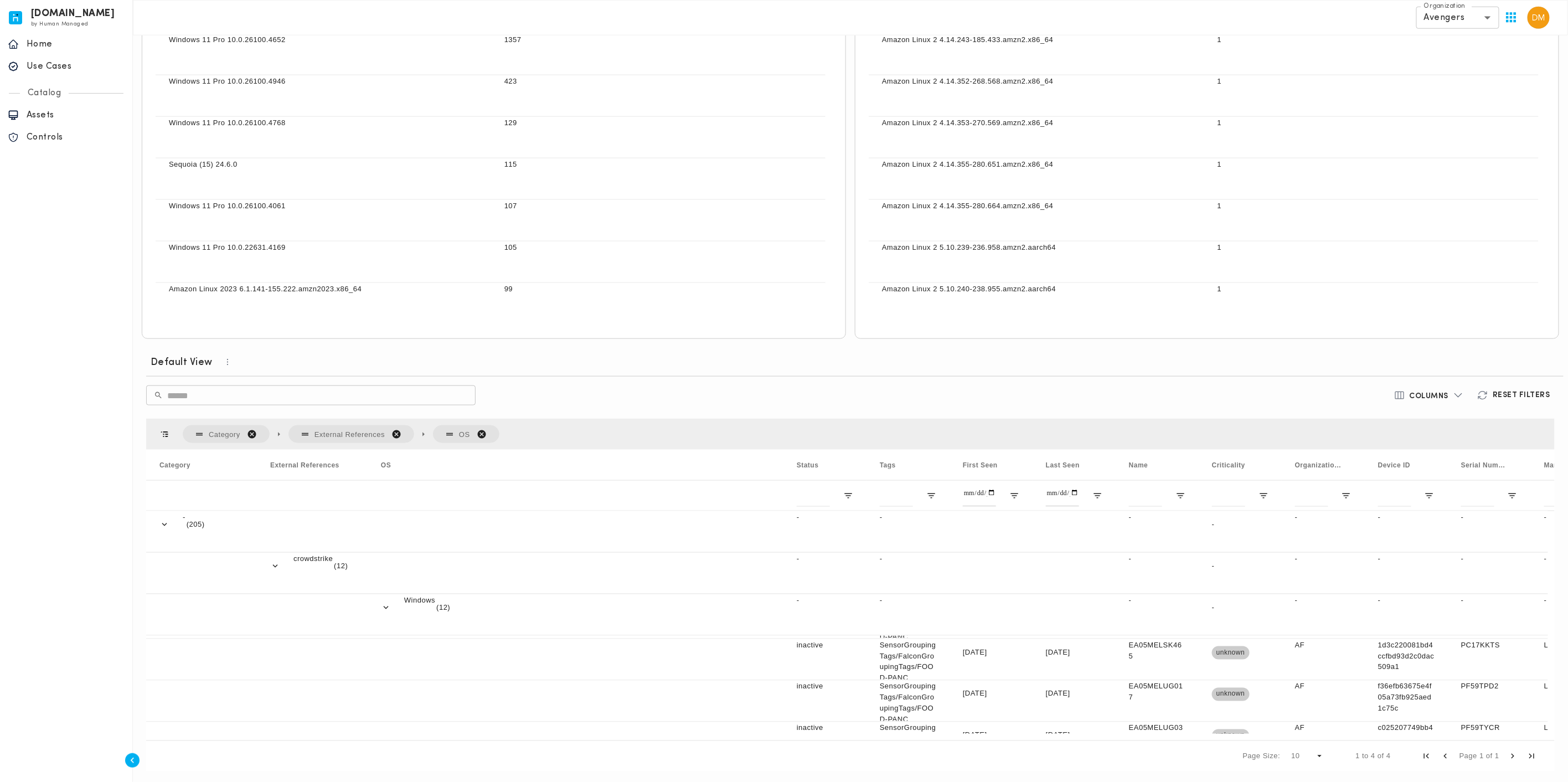
click at [251, 435] on span "Category. Press ENTER to sort. Press DELETE to remove" at bounding box center [252, 435] width 10 height 10
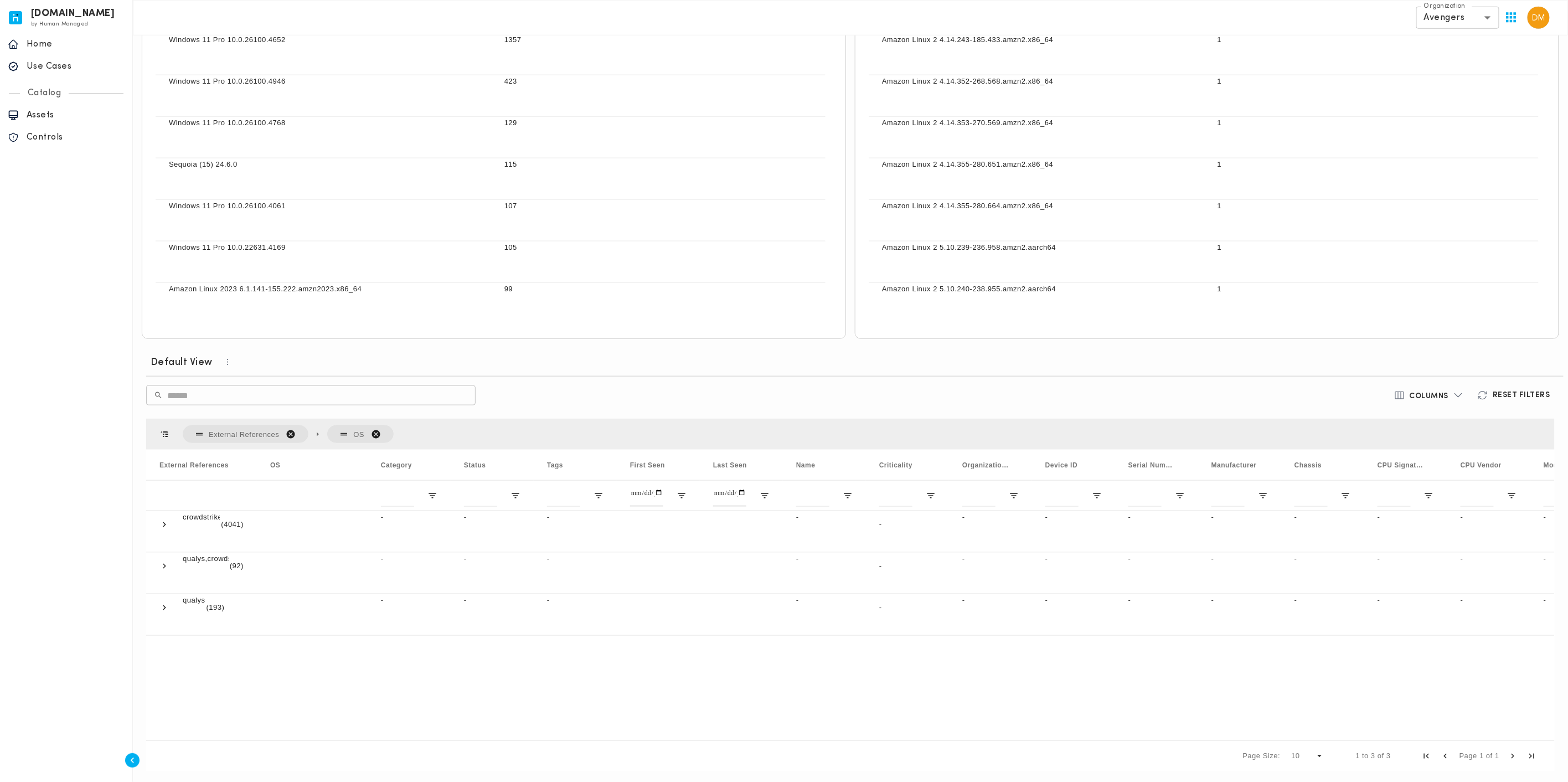
click at [288, 431] on span "External References. Press ENTER to sort. Press DELETE to remove" at bounding box center [291, 435] width 10 height 10
click at [232, 431] on span "OS. Press ENTER to sort. Press DELETE to remove" at bounding box center [232, 435] width 10 height 10
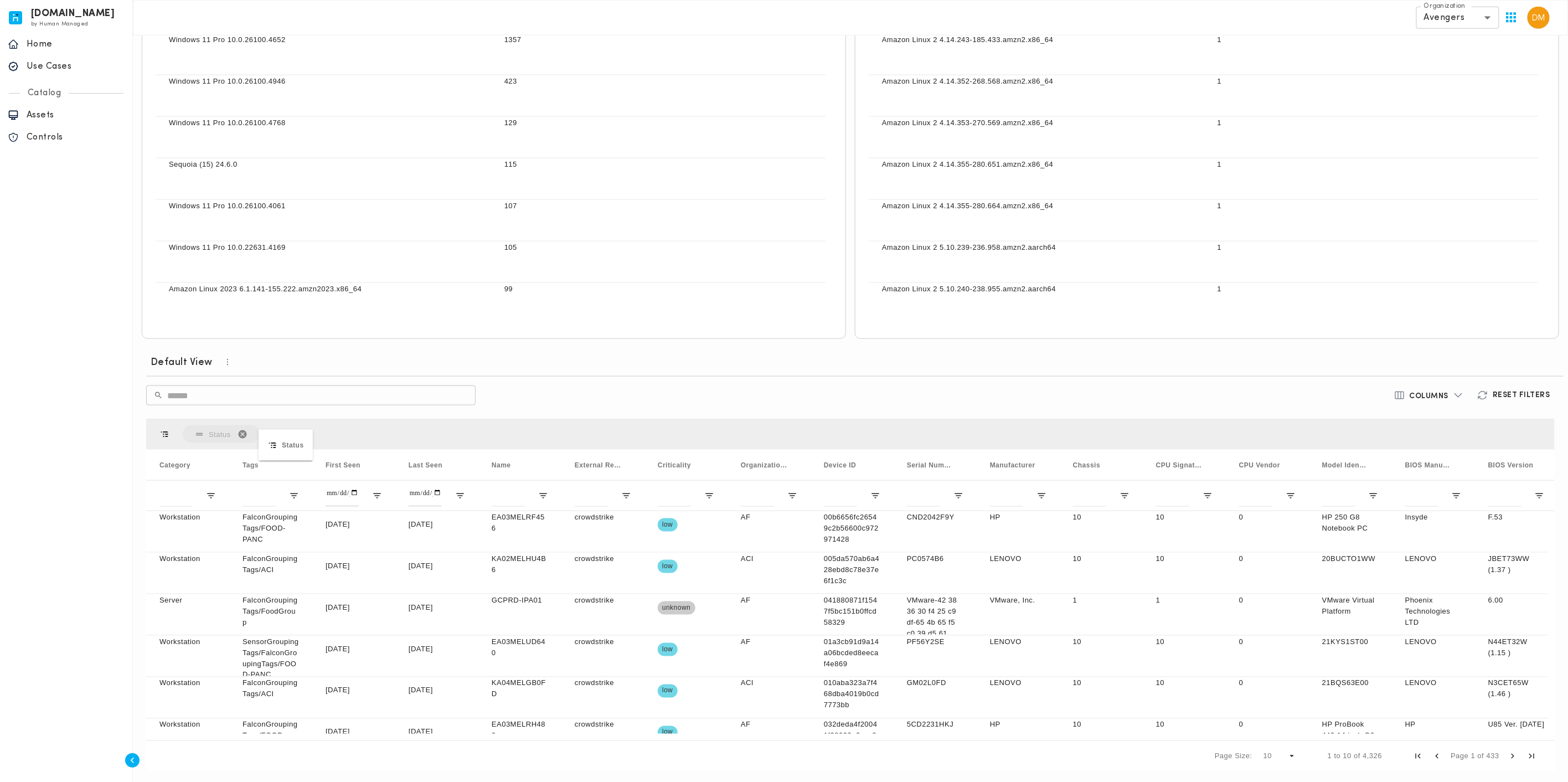
drag, startPoint x: 257, startPoint y: 460, endPoint x: 264, endPoint y: 438, distance: 23.1
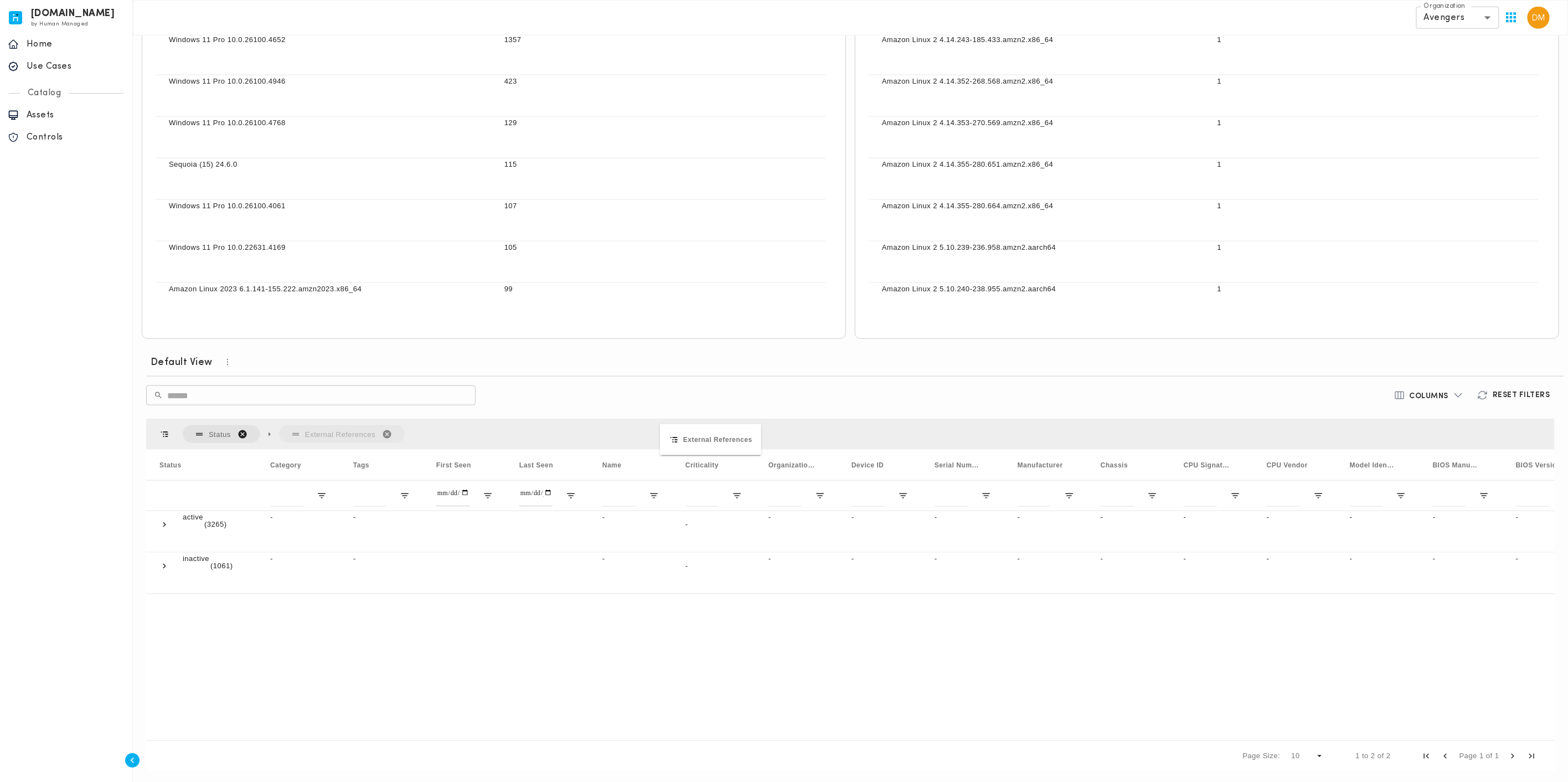
drag, startPoint x: 699, startPoint y: 464, endPoint x: 670, endPoint y: 435, distance: 41.0
click at [164, 520] on span at bounding box center [164, 525] width 10 height 10
click at [167, 569] on span at bounding box center [164, 566] width 10 height 25
drag, startPoint x: 369, startPoint y: 469, endPoint x: 482, endPoint y: 469, distance: 113.0
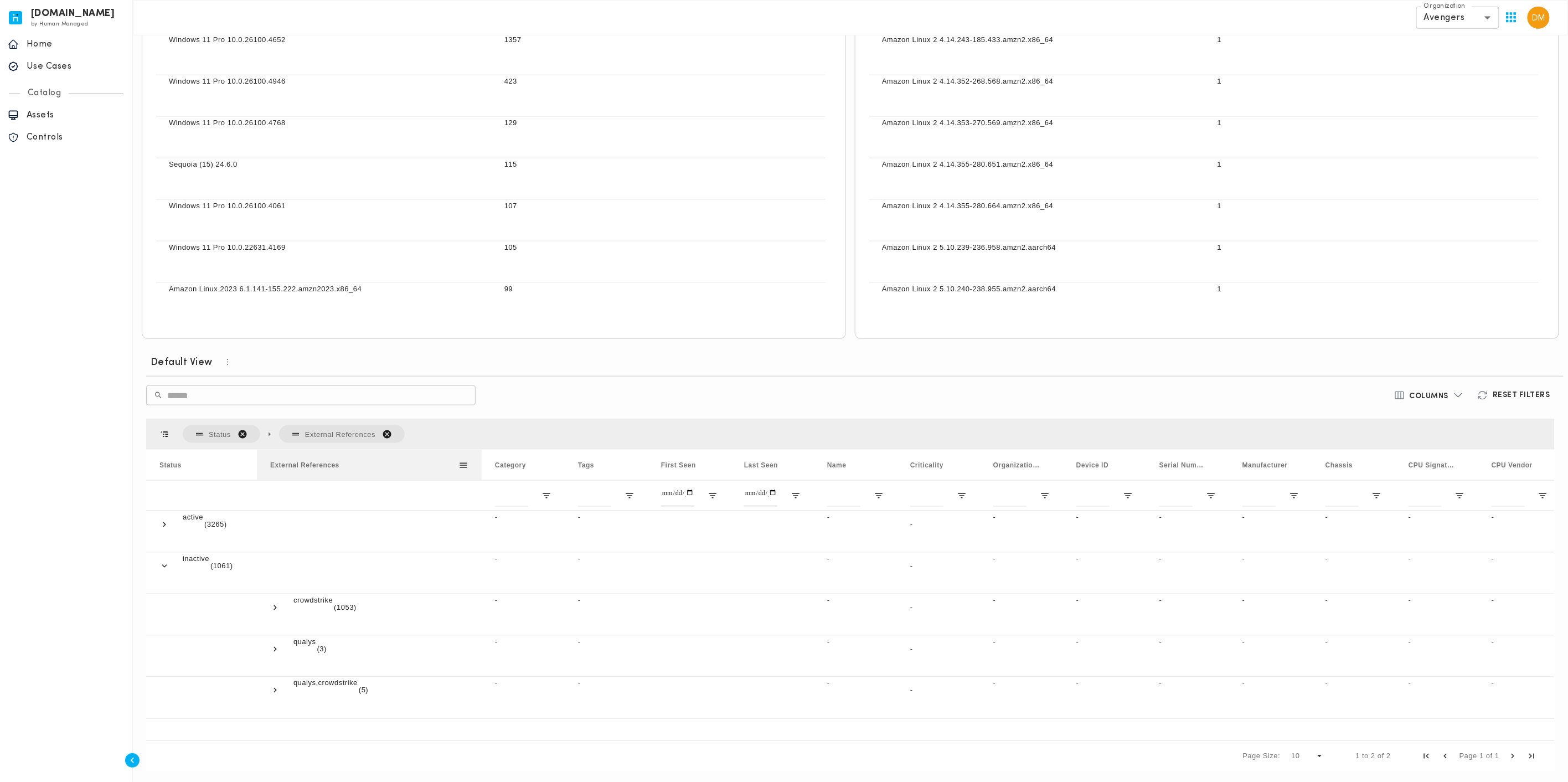
click at [482, 469] on div at bounding box center [481, 464] width 4 height 31
click at [245, 431] on span "Status. Press ENTER to sort. Press DELETE to remove" at bounding box center [242, 435] width 10 height 10
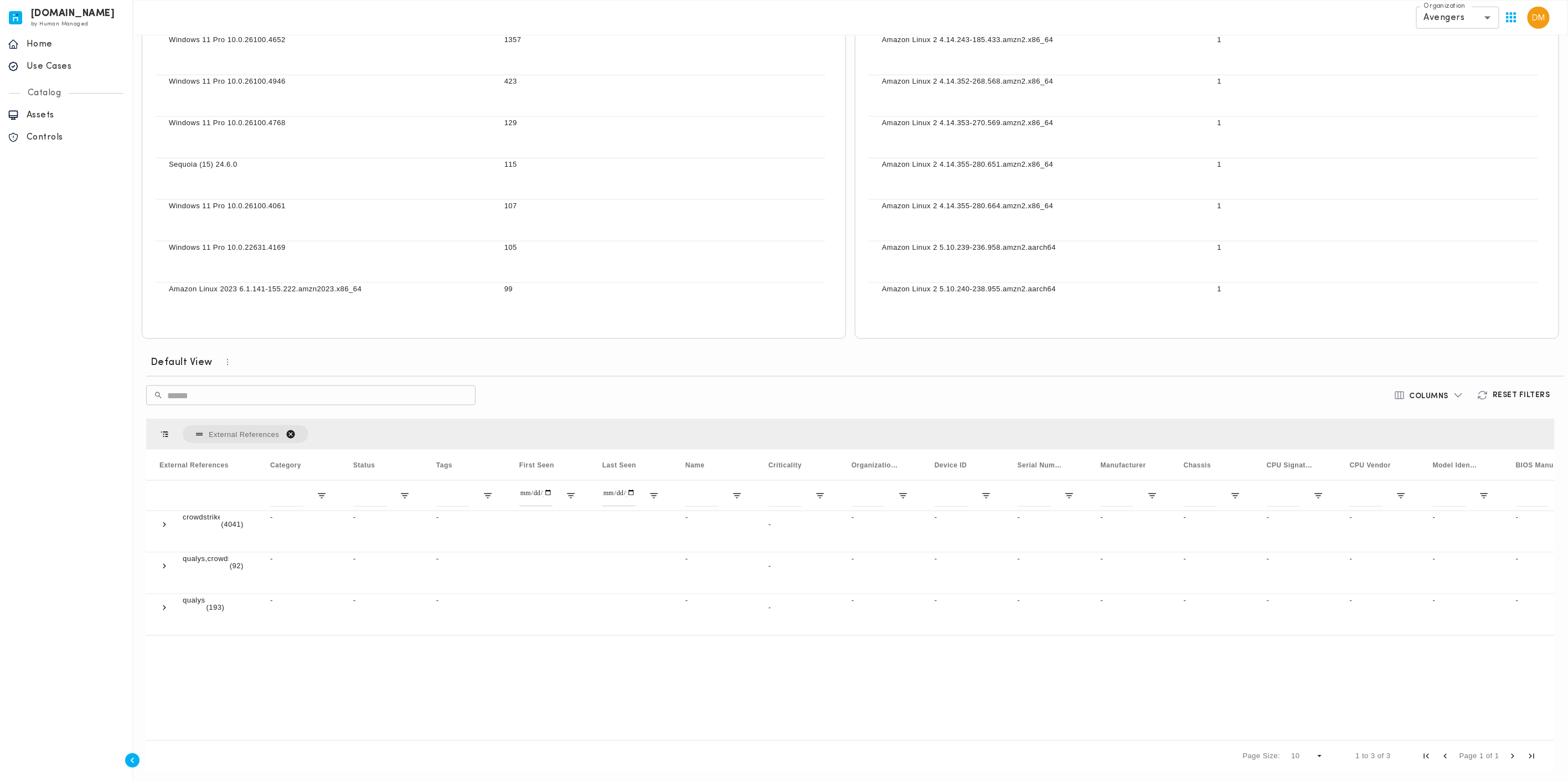
click at [289, 435] on span "External References. Press ENTER to sort. Press DELETE to remove" at bounding box center [291, 435] width 10 height 10
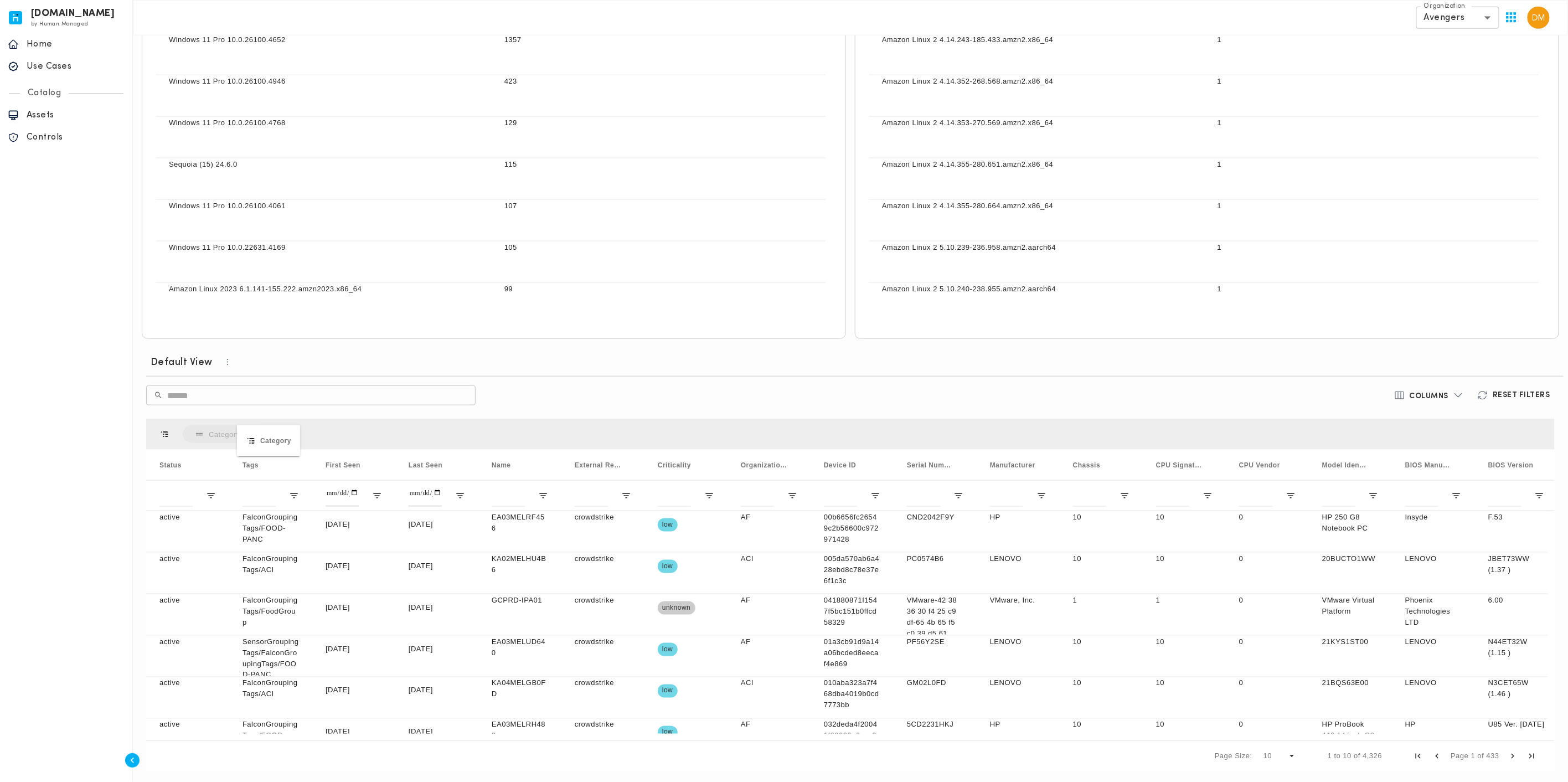
drag, startPoint x: 191, startPoint y: 464, endPoint x: 223, endPoint y: 445, distance: 37.2
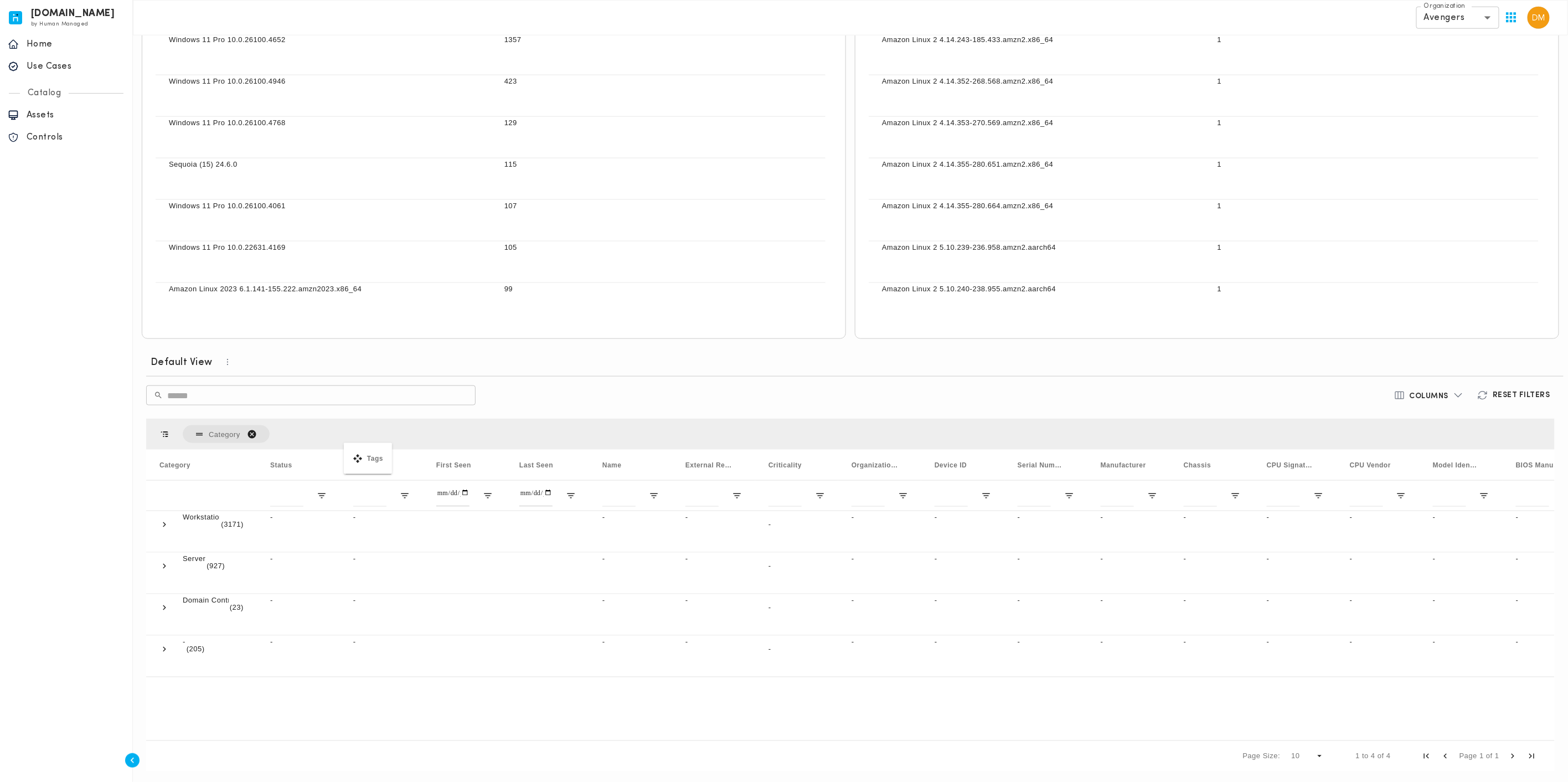
drag, startPoint x: 354, startPoint y: 462, endPoint x: 346, endPoint y: 444, distance: 19.7
click at [164, 648] on span at bounding box center [164, 649] width 10 height 10
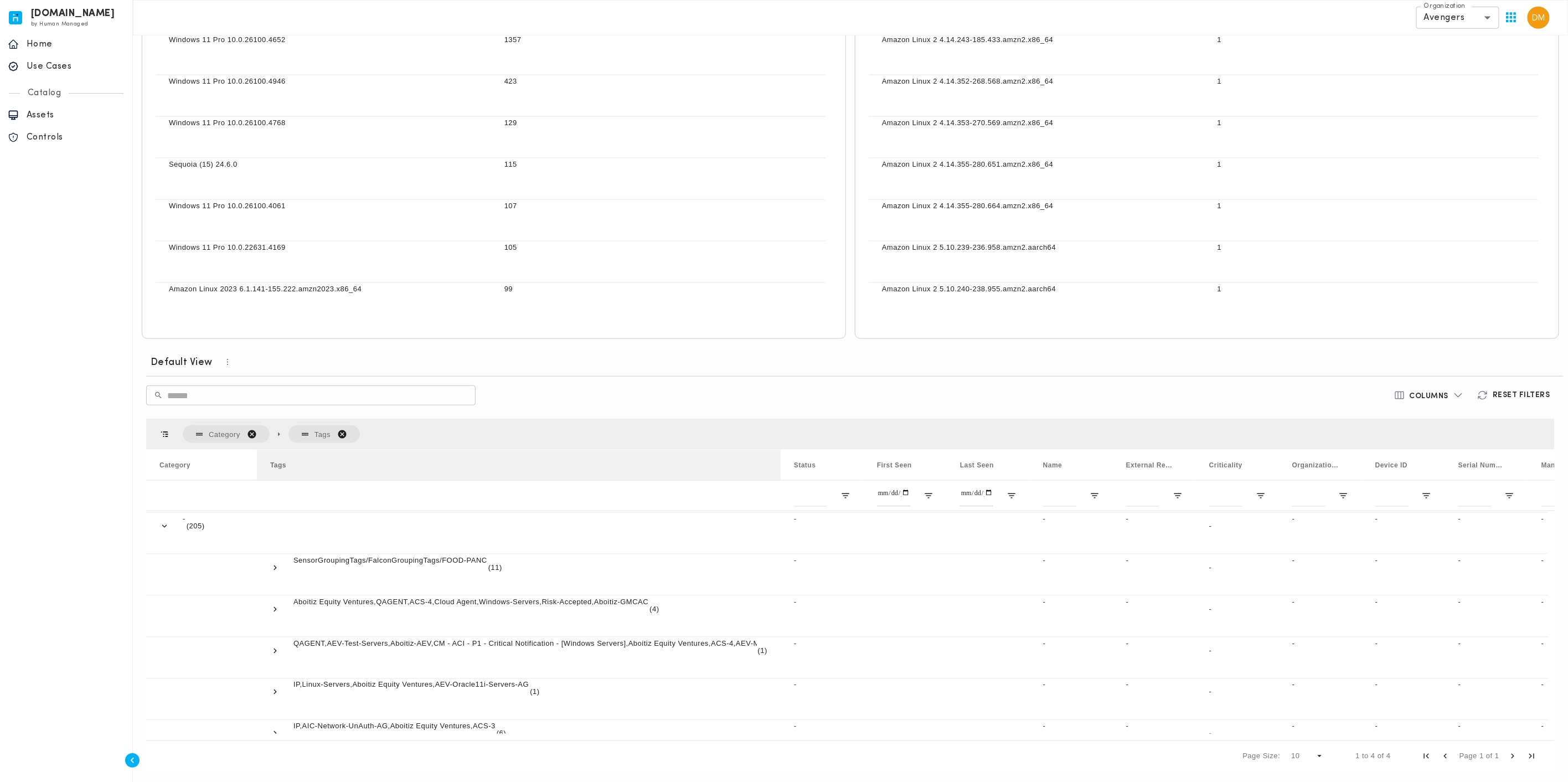
drag, startPoint x: 369, startPoint y: 461, endPoint x: 782, endPoint y: 445, distance: 413.3
click at [782, 445] on div "Category Tags Drag here to set column labels Category Tags" at bounding box center [850, 596] width 1409 height 353
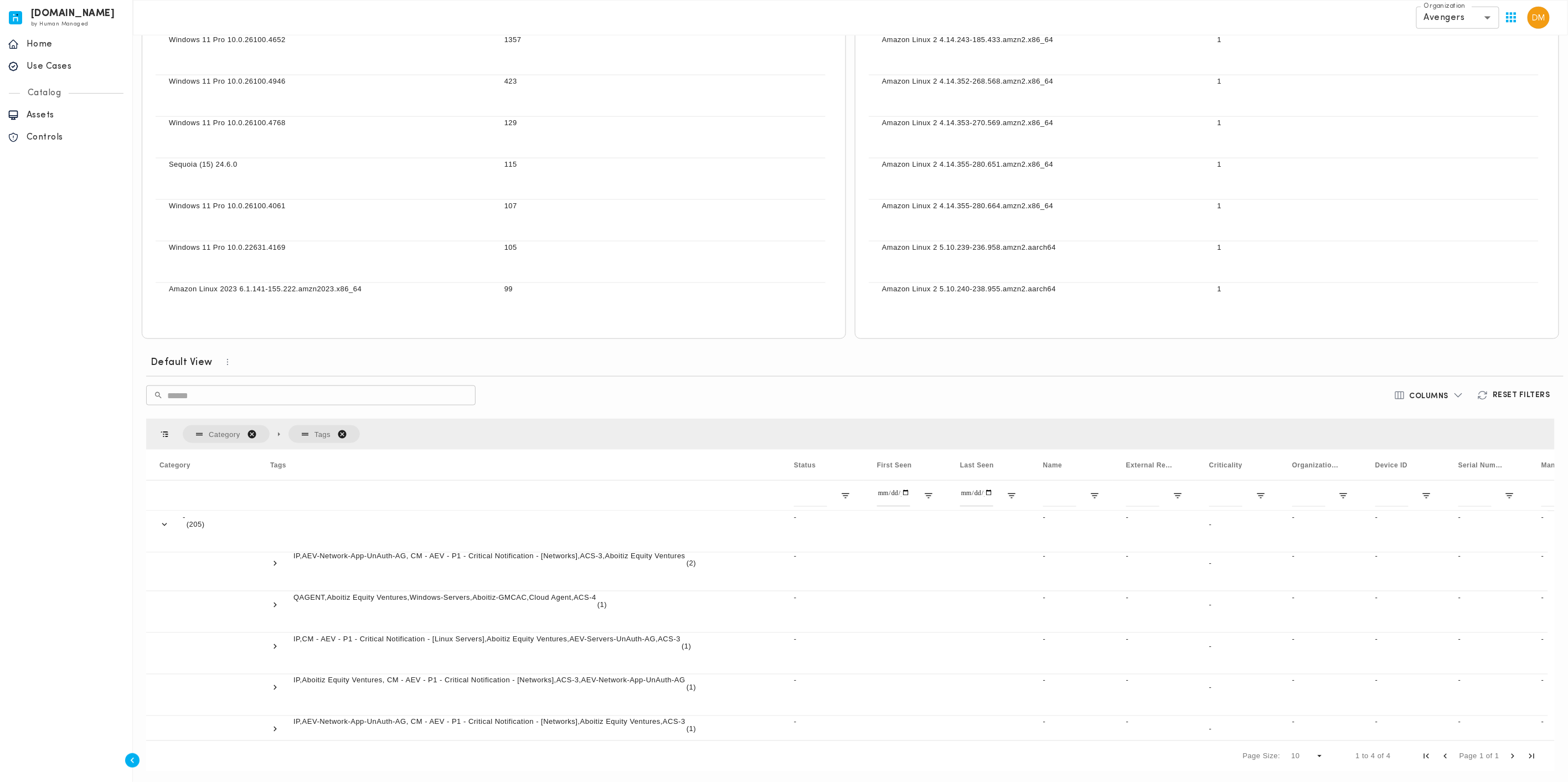
scroll to position [1724, 0]
